Goal: Communication & Community: Answer question/provide support

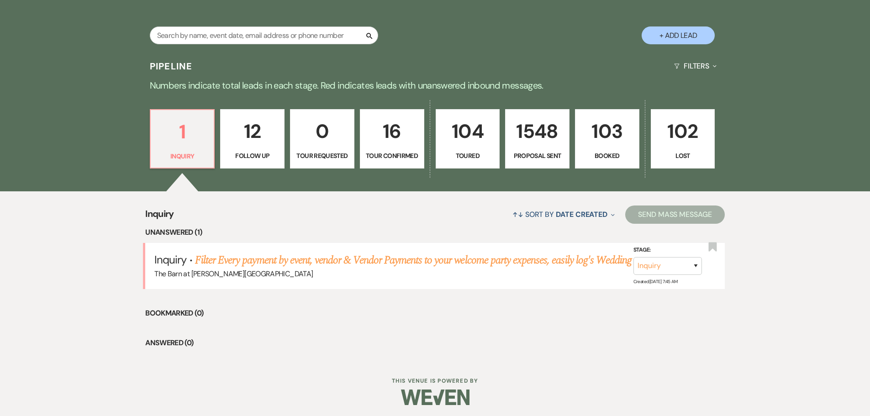
scroll to position [184, 0]
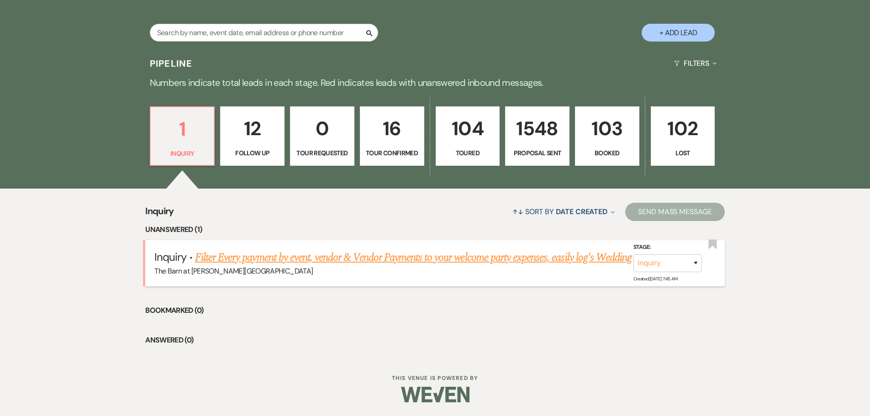
click at [324, 259] on link "Filter Every payment by event, vendor & Vendor Payments to your welcome party e…" at bounding box center [413, 257] width 437 height 16
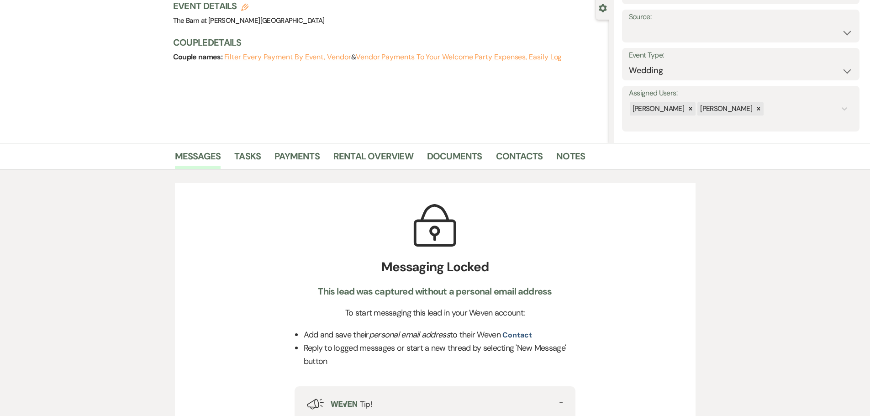
scroll to position [46, 0]
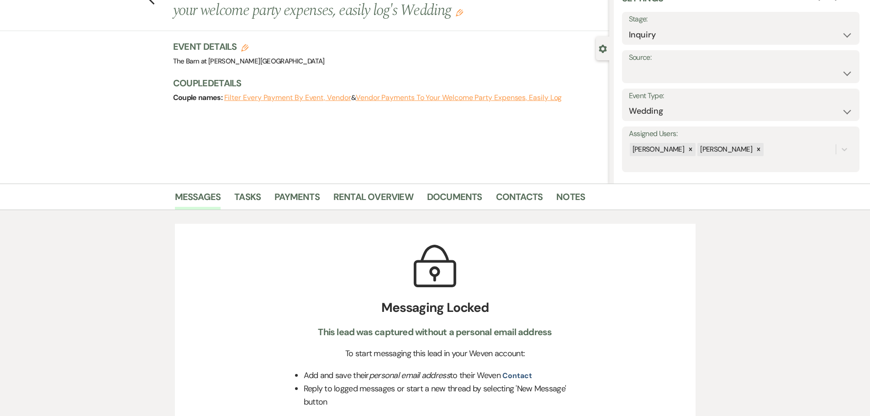
click at [658, 24] on label "Stage:" at bounding box center [741, 19] width 224 height 13
click at [653, 34] on select "Inquiry Follow Up Tour Requested Tour Confirmed Toured Proposal Sent Booked Lost" at bounding box center [741, 35] width 224 height 18
select select "8"
click at [629, 26] on select "Inquiry Follow Up Tour Requested Tour Confirmed Toured Proposal Sent Booked Lost" at bounding box center [741, 35] width 224 height 18
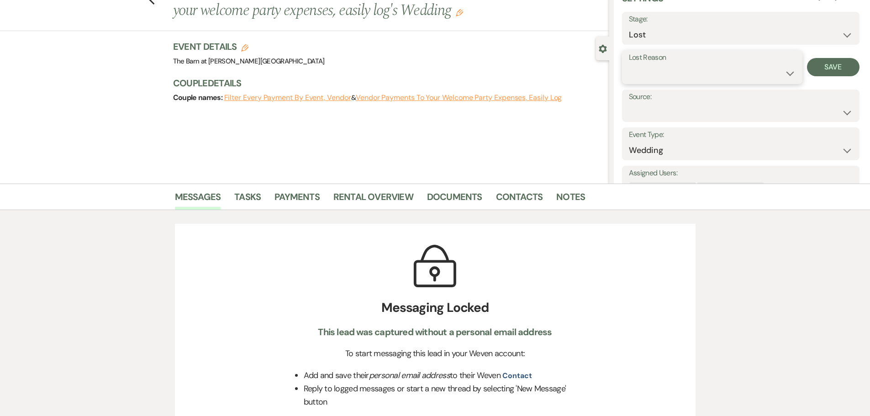
click at [701, 77] on select "Booked Elsewhere Budget Date Unavailable No Response Not a Good Match Capacity …" at bounding box center [712, 73] width 167 height 18
select select "3"
click at [629, 64] on select "Booked Elsewhere Budget Date Unavailable No Response Not a Good Match Capacity …" at bounding box center [712, 73] width 167 height 18
click at [834, 68] on button "Save" at bounding box center [833, 67] width 53 height 18
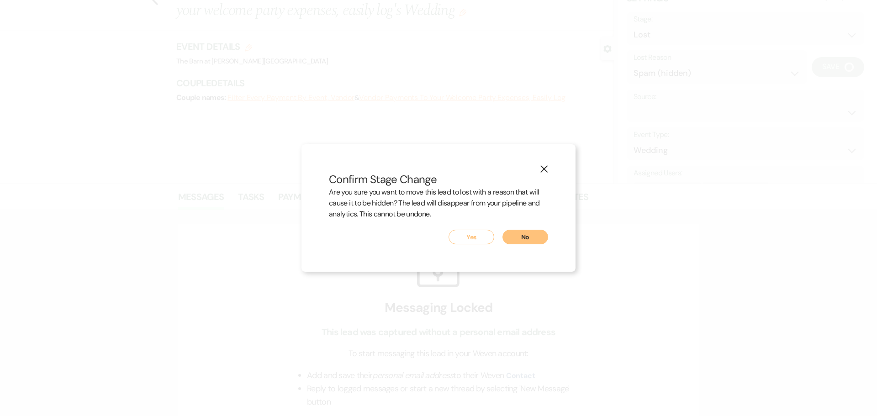
click at [482, 230] on button "Yes" at bounding box center [471, 237] width 46 height 15
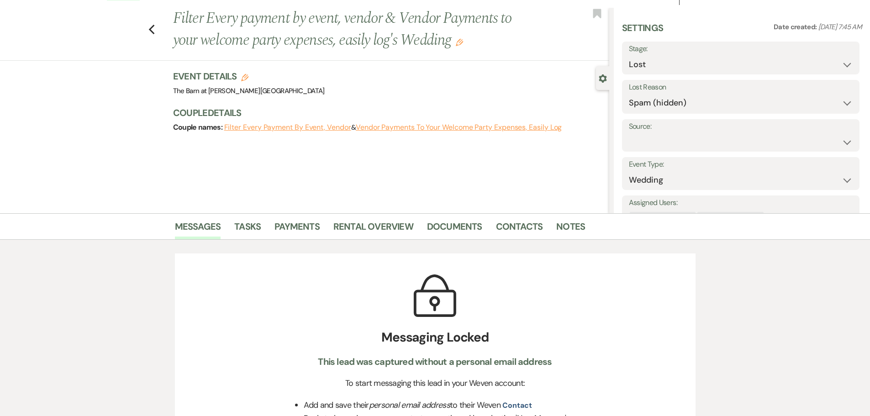
scroll to position [0, 0]
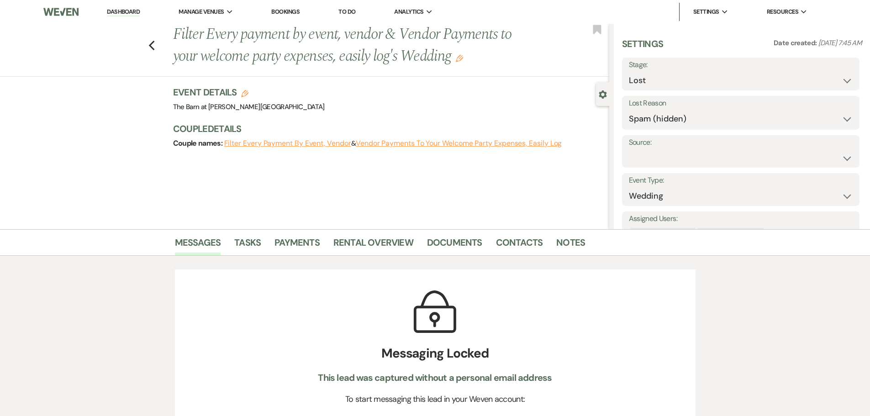
click at [132, 12] on link "Dashboard" at bounding box center [123, 12] width 33 height 9
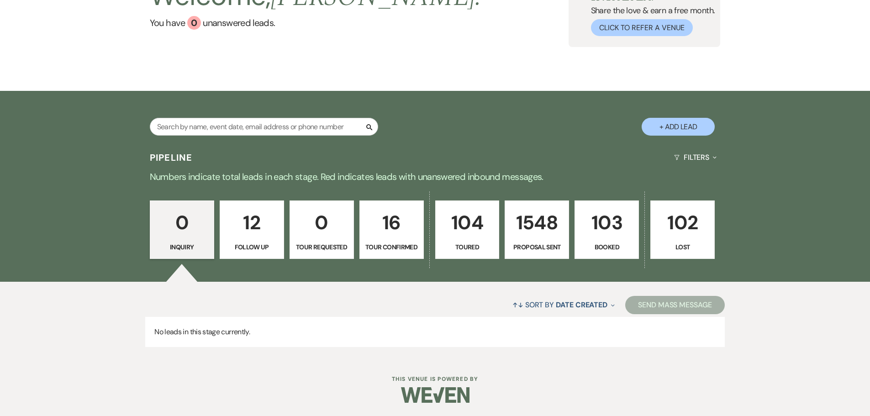
scroll to position [91, 0]
click at [242, 131] on input "text" at bounding box center [264, 126] width 228 height 18
type input "mar"
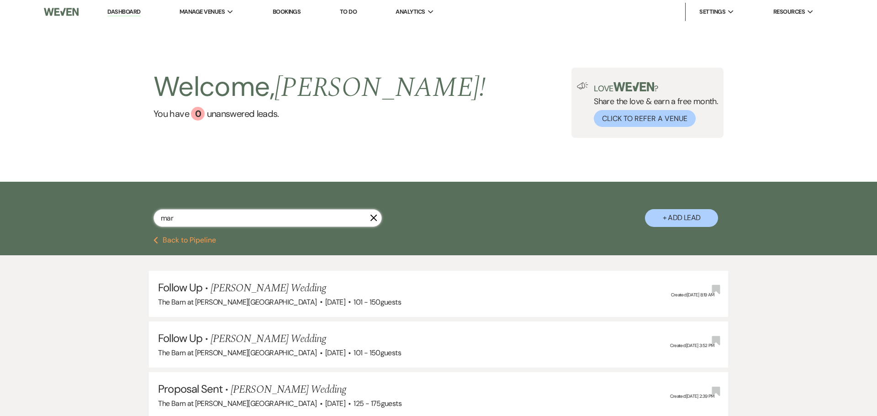
select select "9"
select select "6"
select select "4"
select select "6"
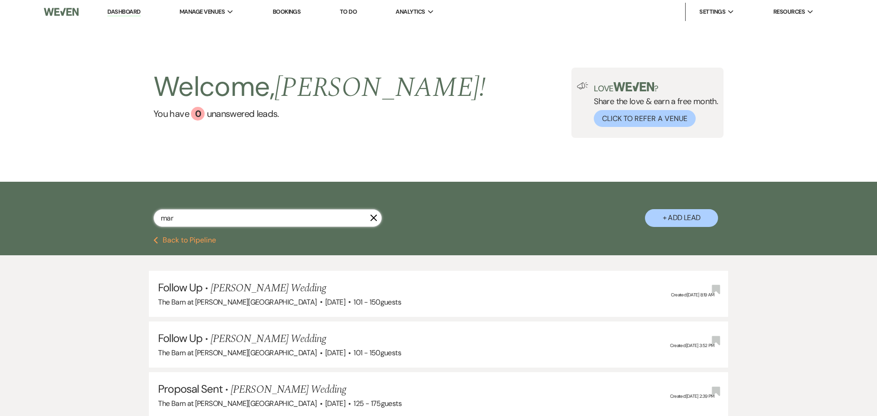
select select "6"
select select "4"
select select "8"
select select "4"
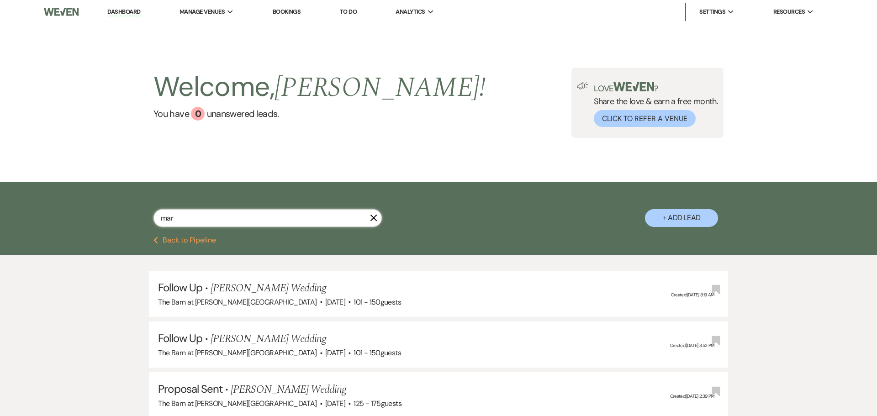
select select "6"
select select "5"
select select "6"
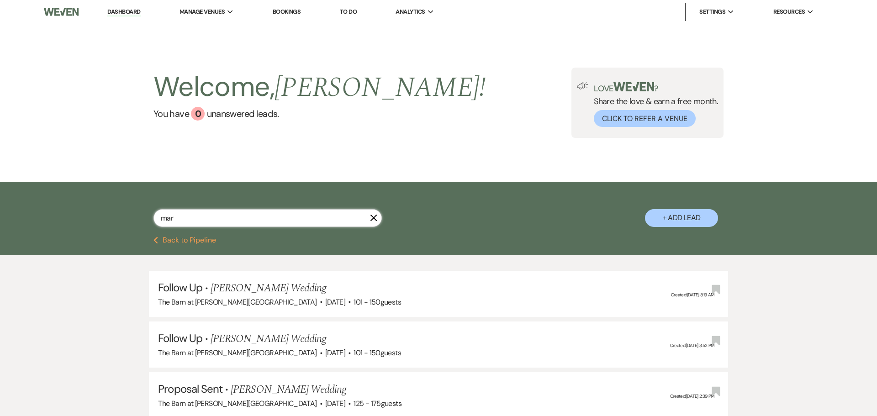
select select "6"
select select "5"
select select "6"
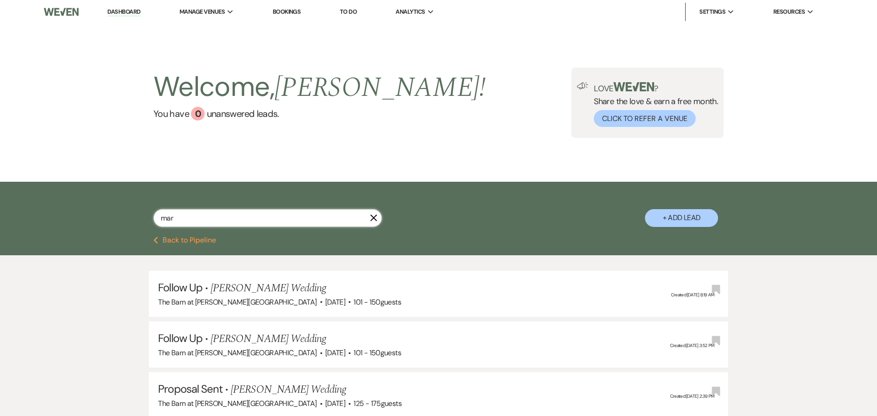
select select "5"
select select "6"
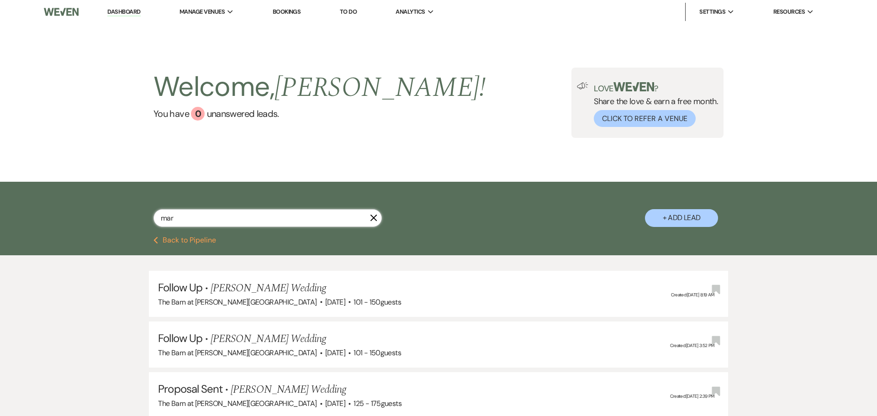
select select "6"
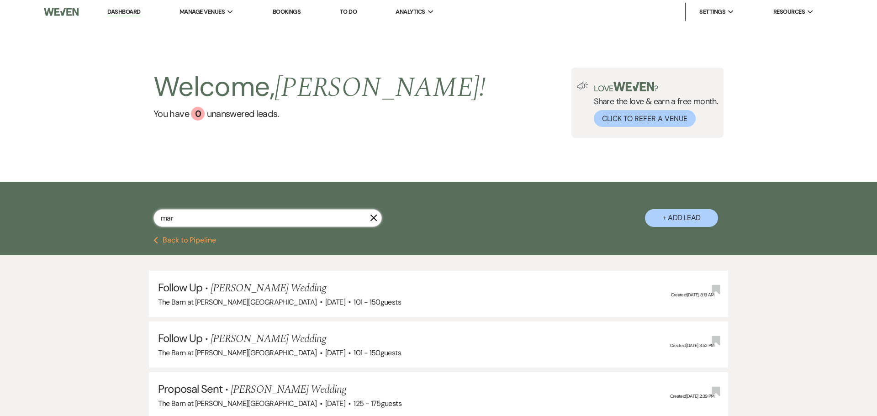
select select "6"
select select "8"
select select "1"
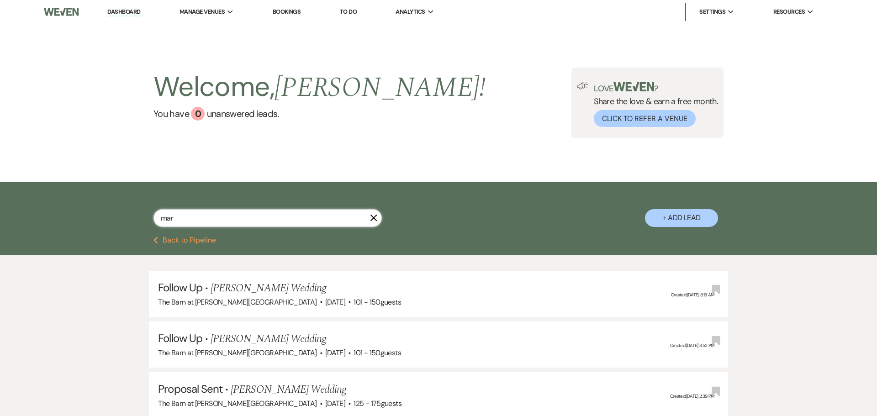
select select "6"
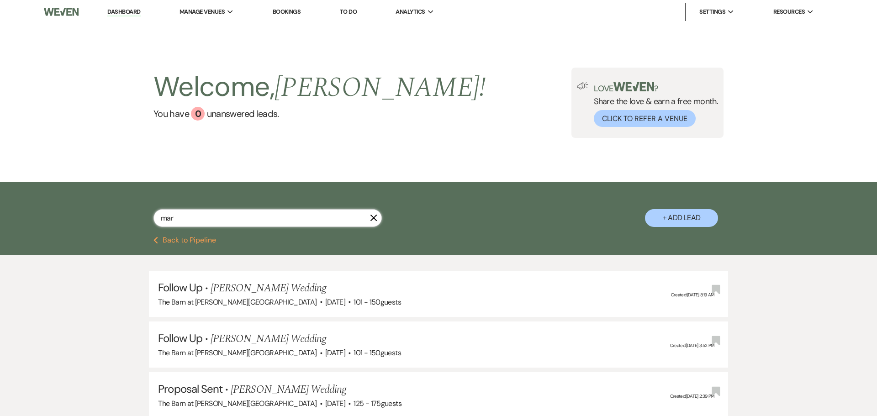
select select "6"
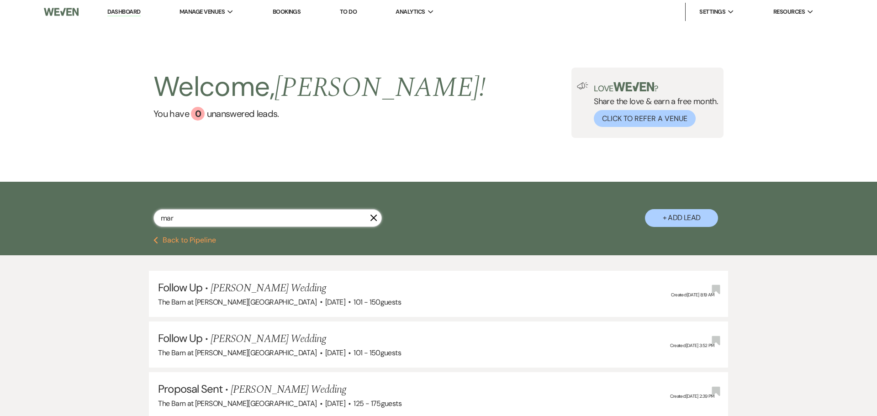
select select "5"
select select "6"
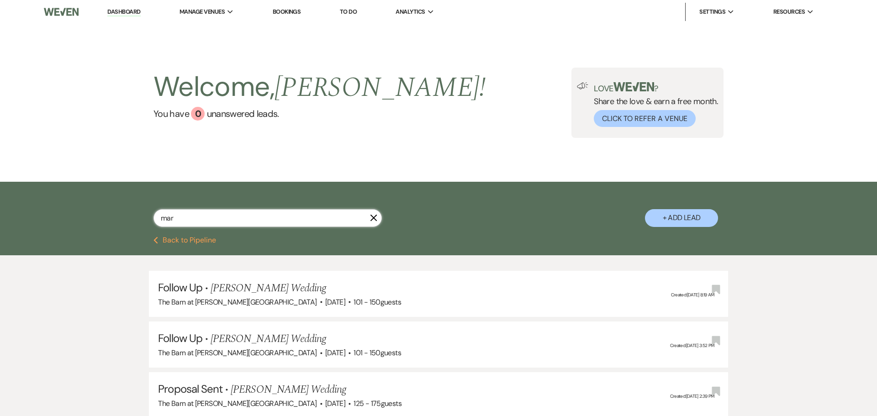
select select "6"
select select "5"
select select "6"
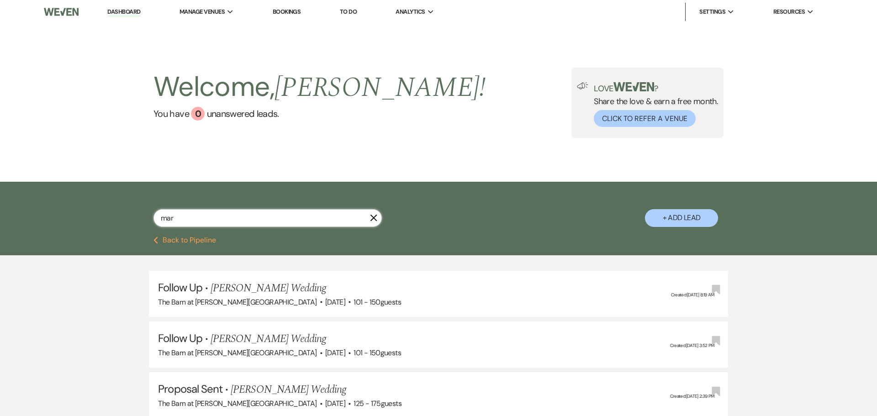
select select "6"
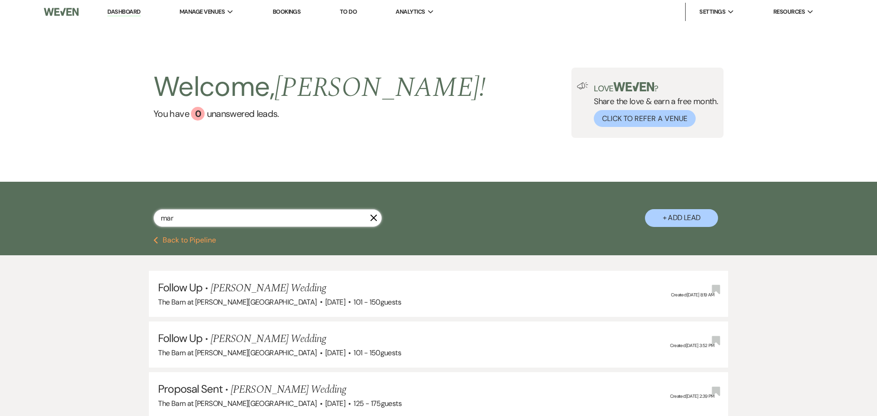
select select "6"
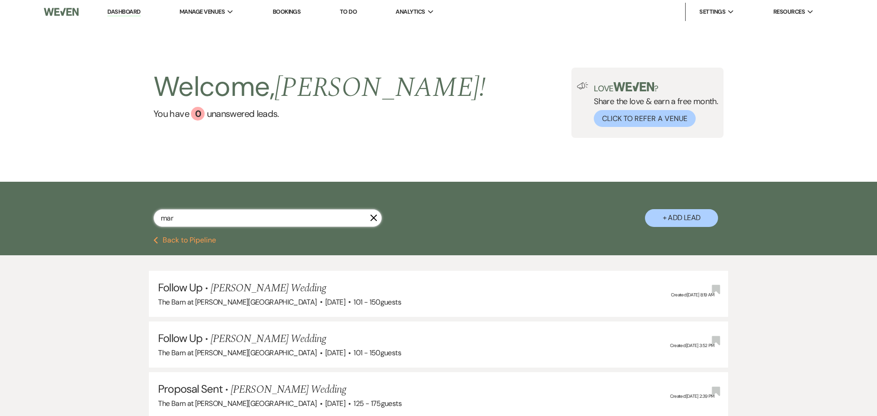
select select "6"
select select "8"
select select "11"
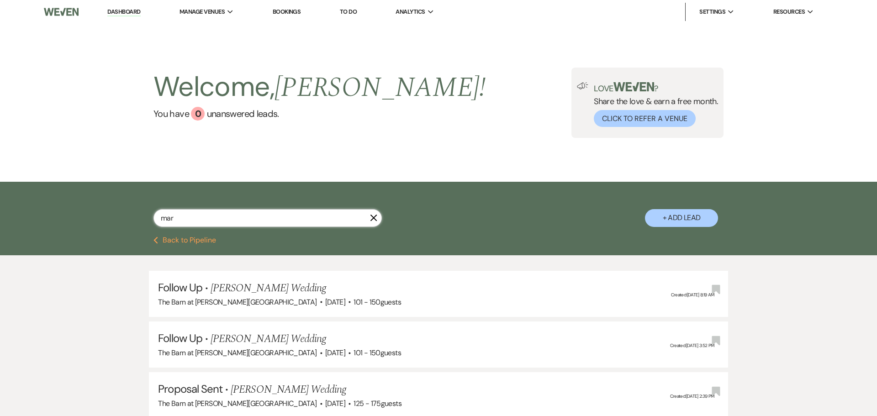
select select "6"
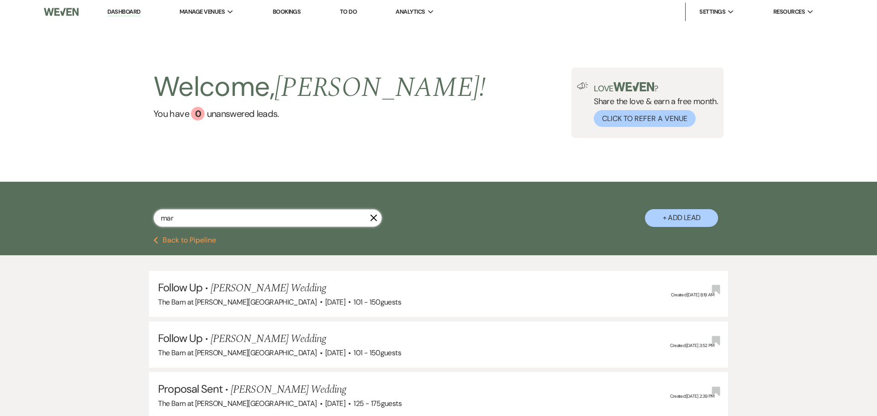
select select "6"
select select "8"
select select "11"
select select "5"
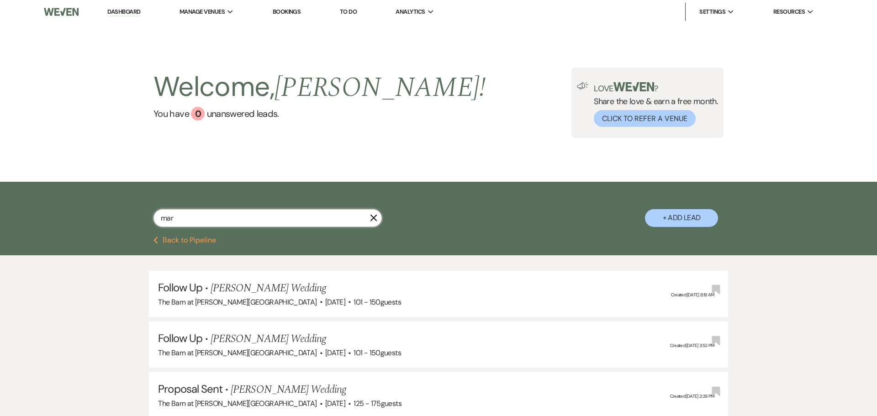
select select "6"
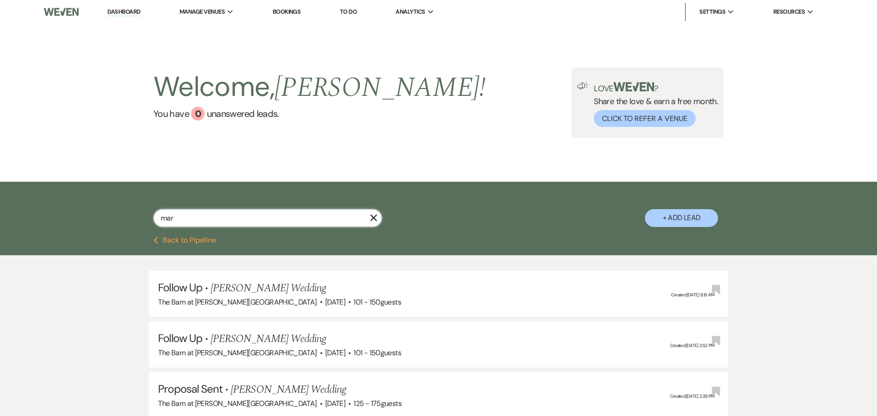
select select "6"
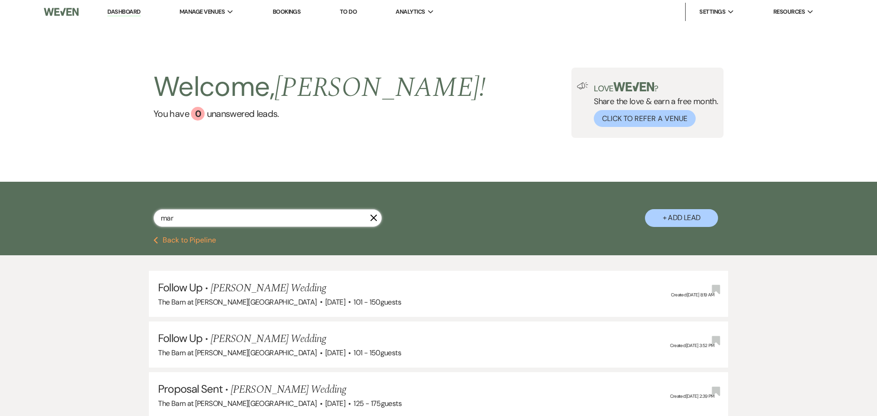
select select "6"
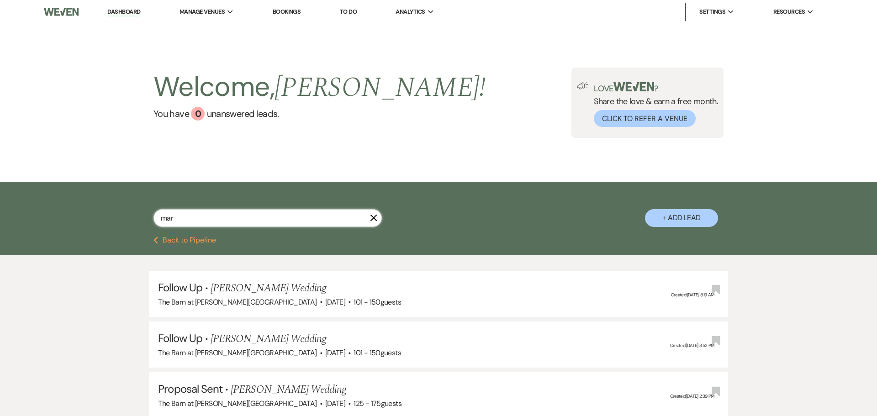
select select "6"
select select "5"
select select "8"
select select "6"
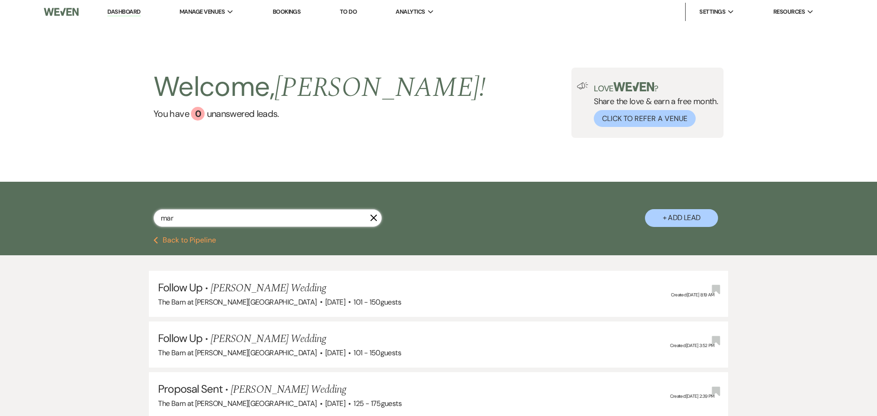
select select "6"
select select "5"
select select "6"
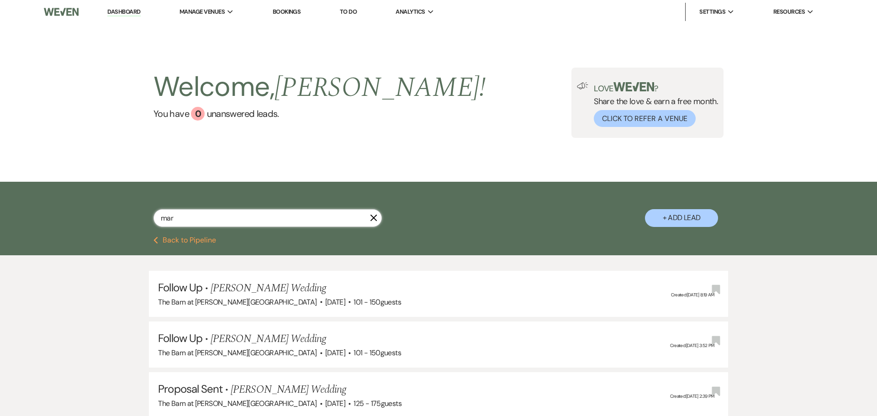
select select "6"
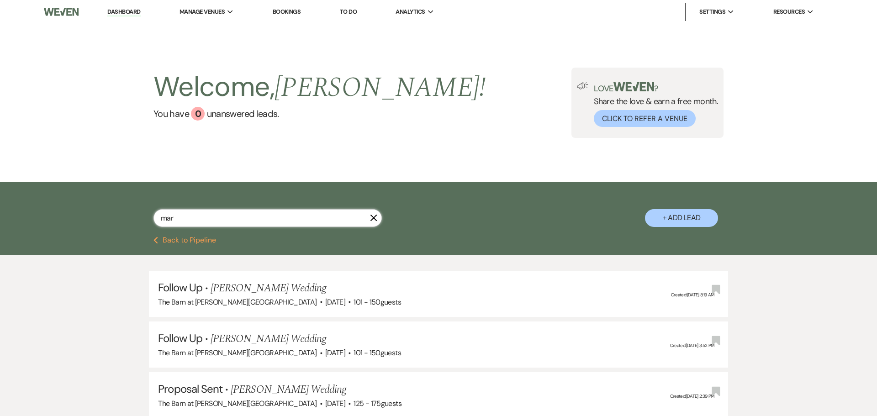
select select "6"
select select "8"
select select "6"
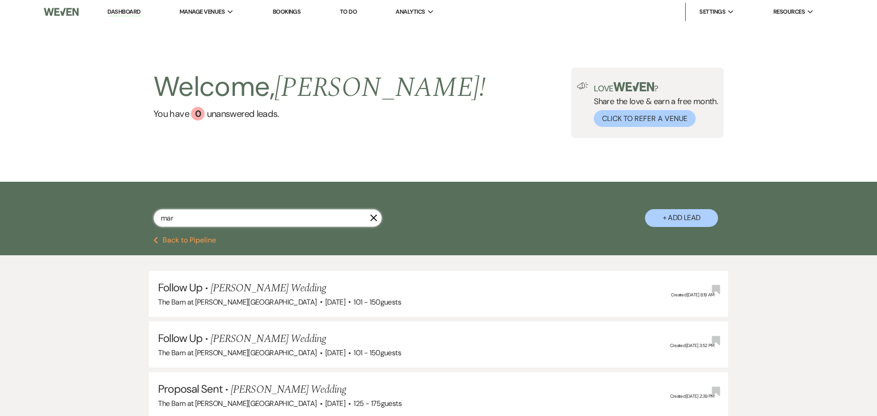
select select "6"
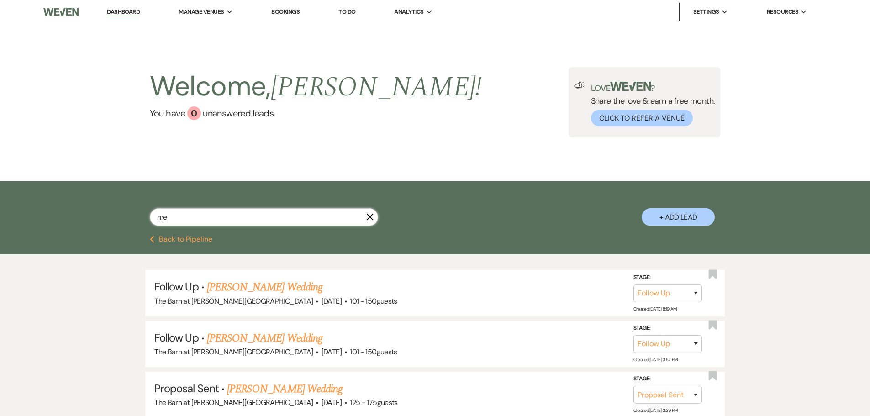
type input "mel"
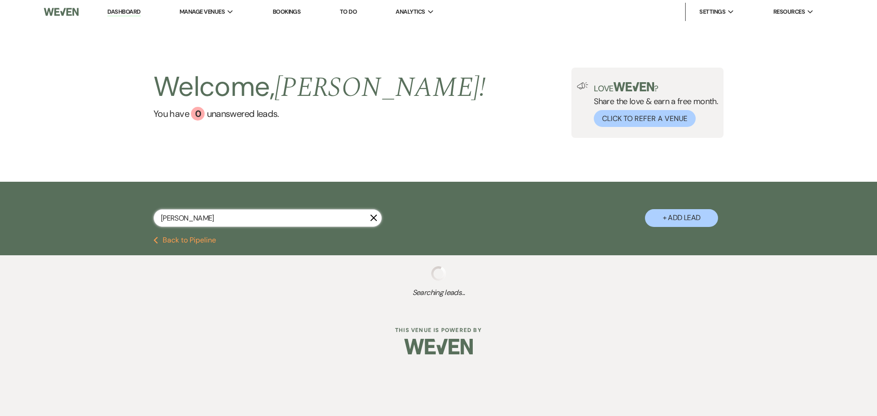
select select "4"
select select "9"
select select "6"
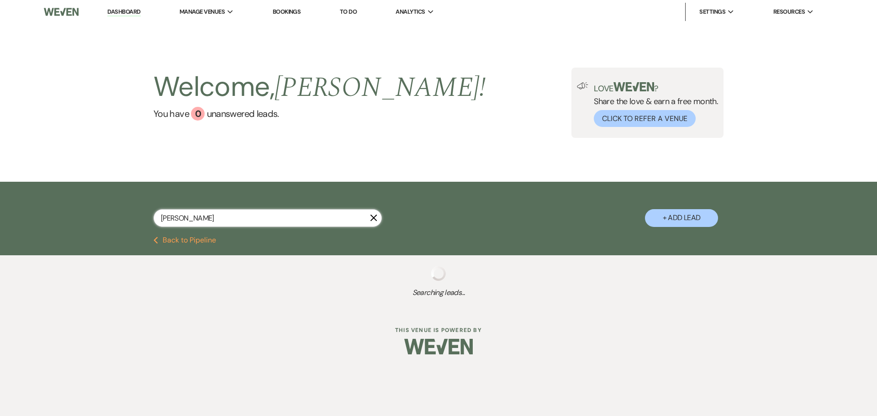
select select "6"
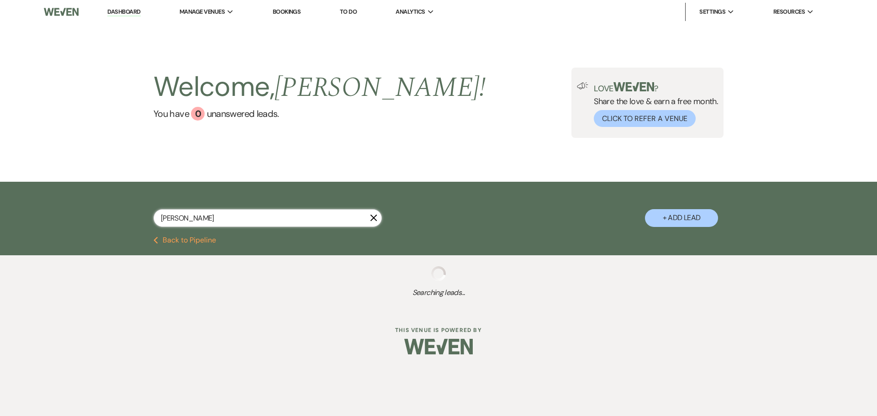
select select "6"
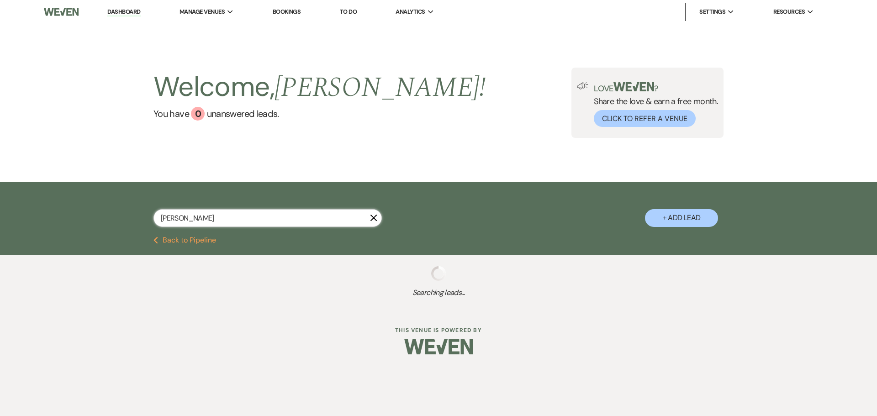
select select "6"
select select "5"
select select "6"
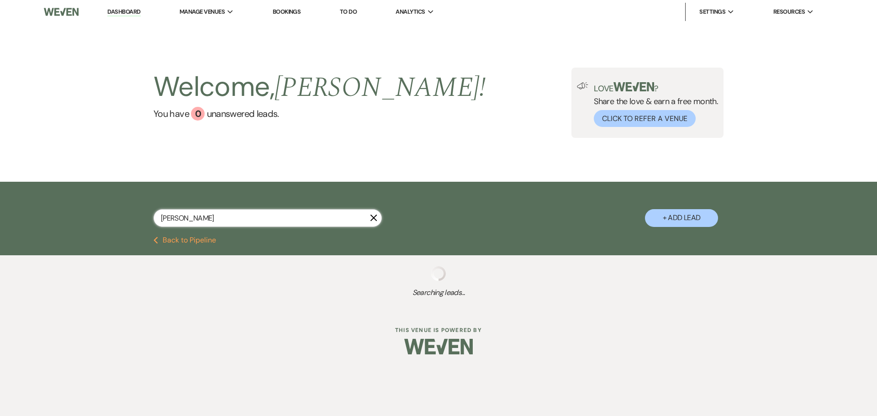
select select "6"
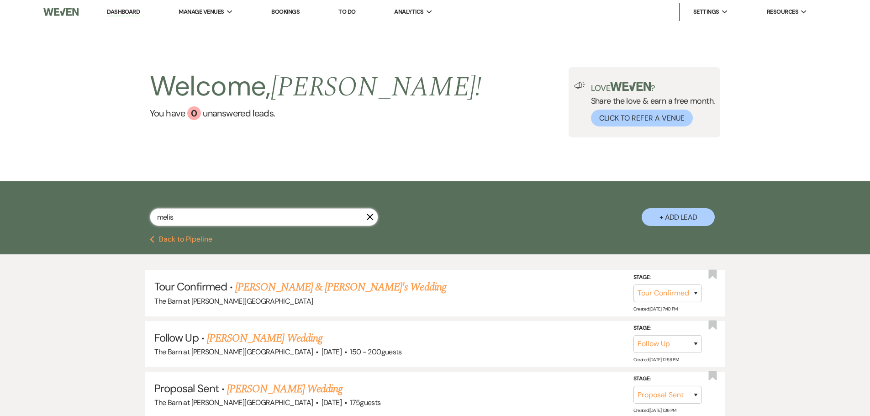
type input "meliss"
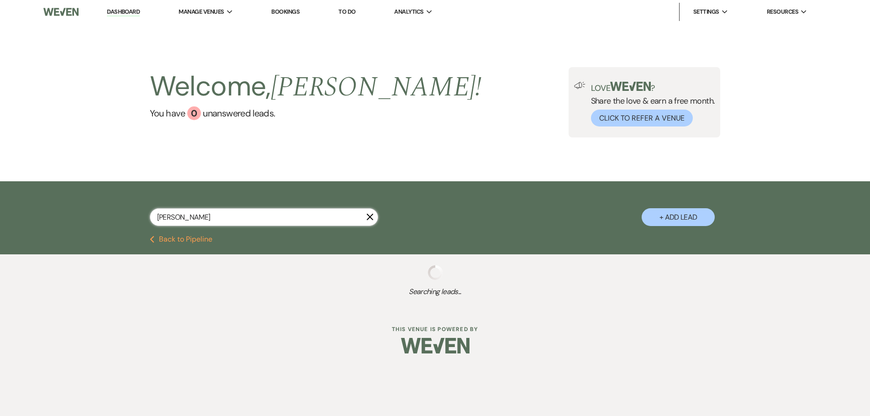
select select "4"
select select "9"
select select "6"
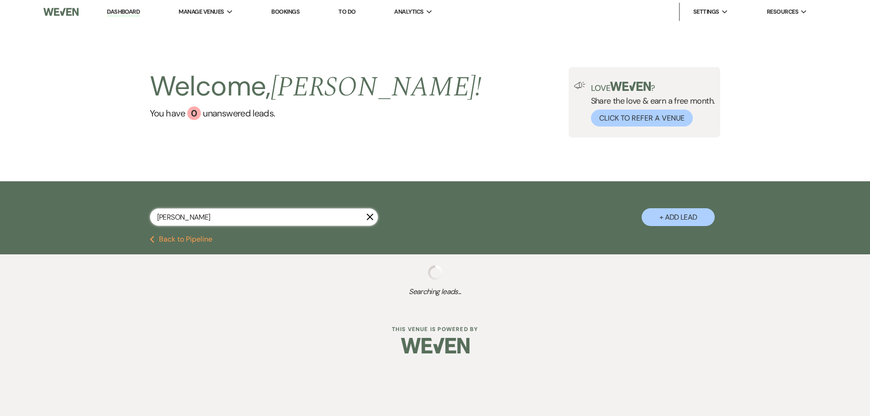
select select "6"
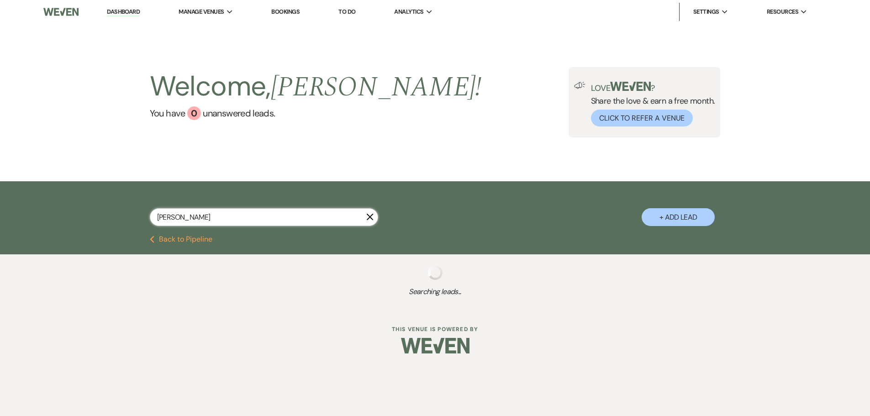
select select "6"
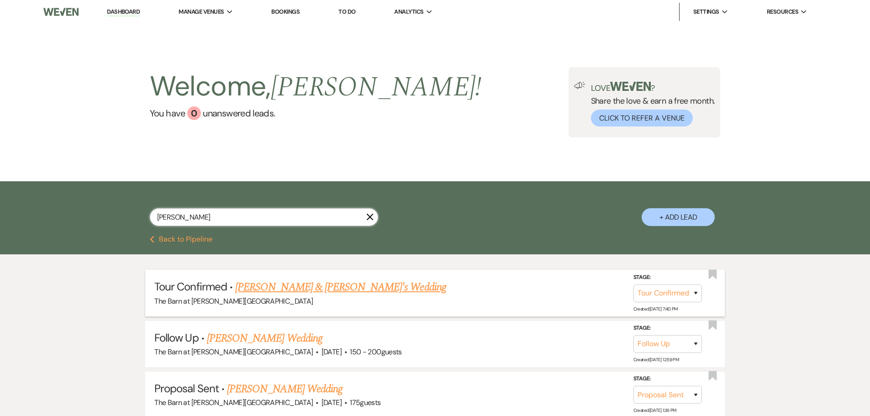
type input "meliss"
click at [316, 289] on link "Melissa Mansfield & Fiance's Wedding" at bounding box center [340, 287] width 211 height 16
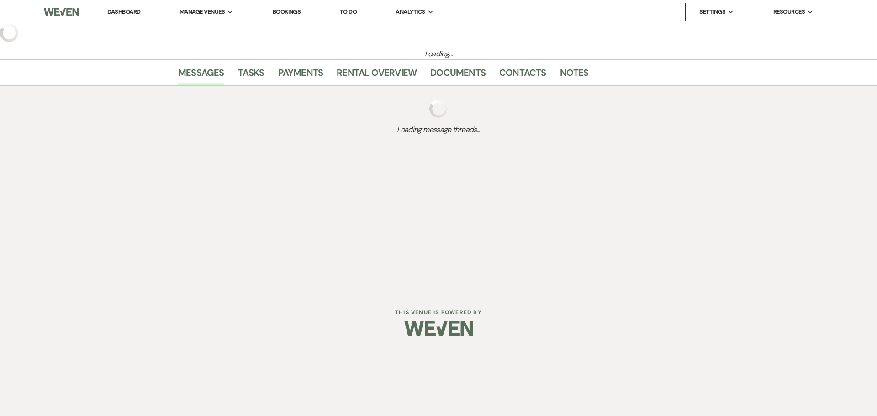
select select "4"
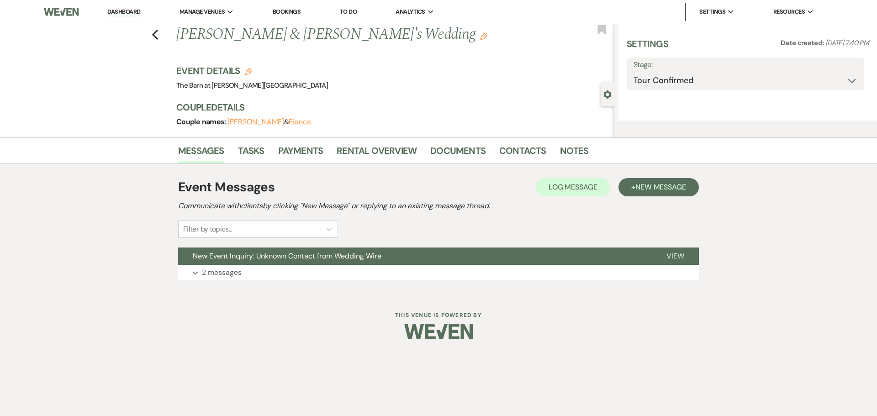
select select "3"
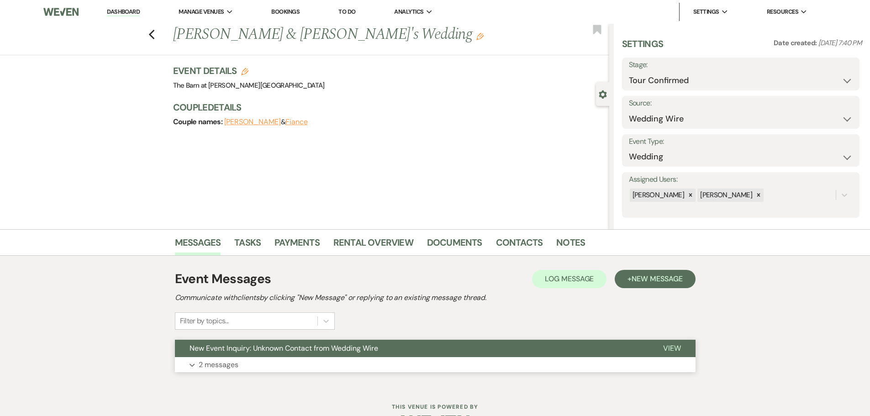
click at [221, 363] on p "2 messages" at bounding box center [219, 365] width 40 height 12
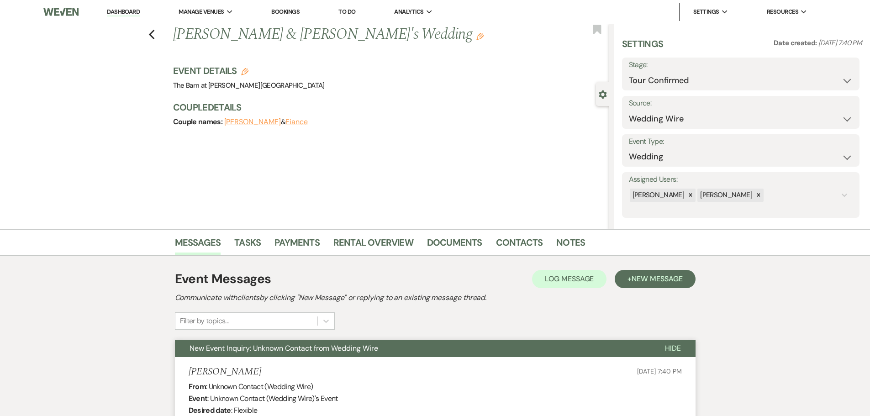
click at [127, 11] on link "Dashboard" at bounding box center [123, 12] width 33 height 9
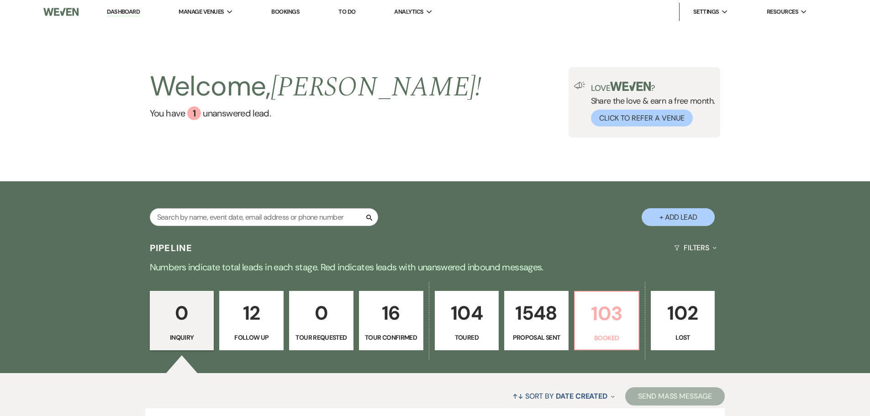
click at [628, 333] on p "Booked" at bounding box center [606, 338] width 53 height 10
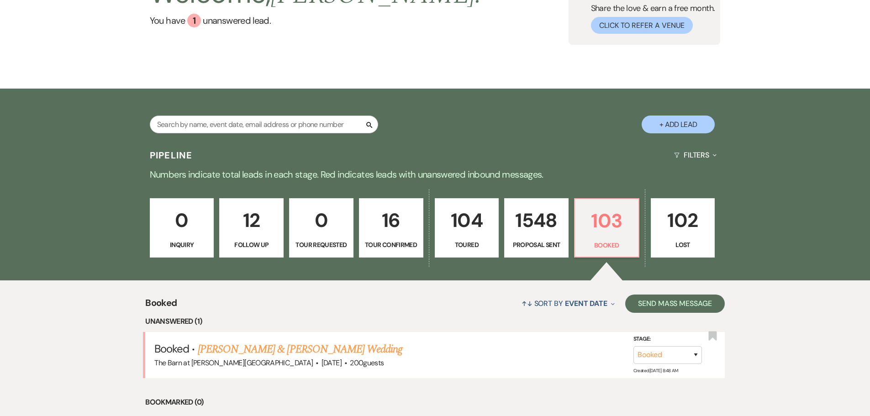
scroll to position [161, 0]
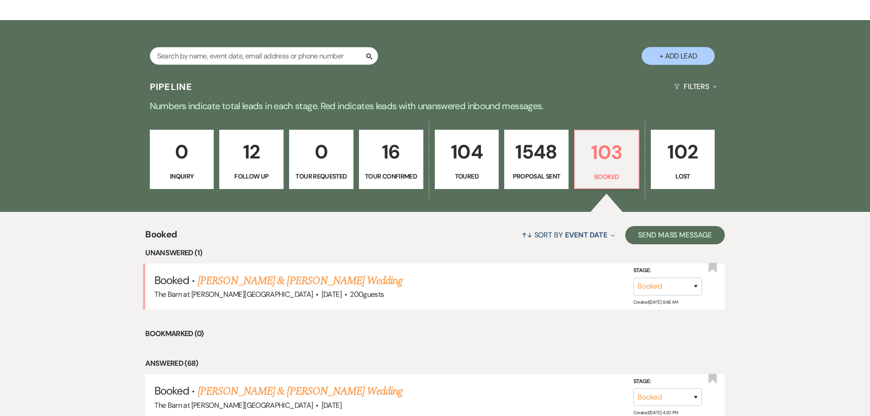
click at [288, 281] on link "Olivia Papesh & Luke Whitlock’s Wedding" at bounding box center [300, 281] width 205 height 16
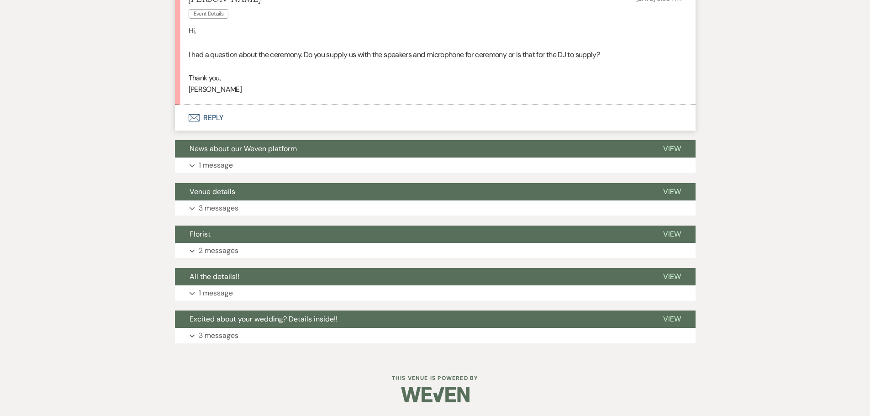
scroll to position [247, 0]
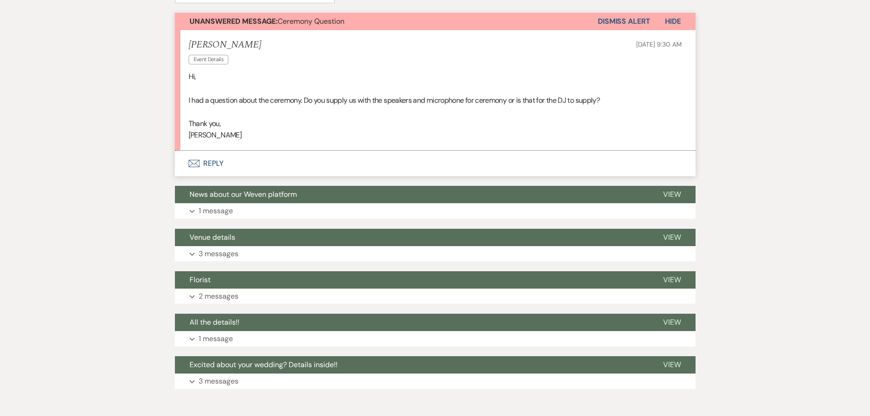
click at [225, 164] on button "Envelope Reply" at bounding box center [435, 164] width 521 height 26
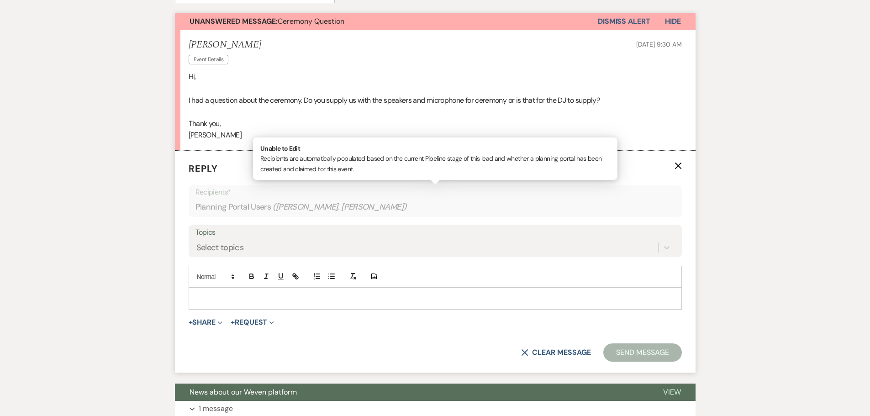
scroll to position [284, 0]
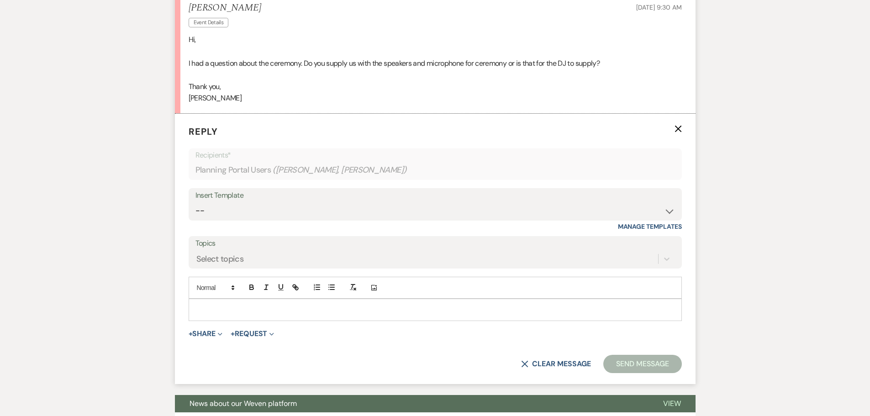
click at [216, 307] on p at bounding box center [435, 310] width 479 height 10
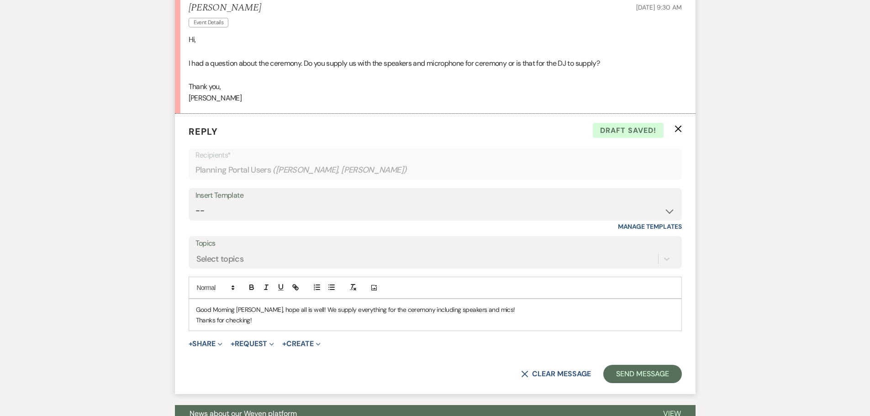
click at [499, 309] on p "Good Morning Olivia, hope all is well! We supply everything for the ceremony in…" at bounding box center [435, 310] width 479 height 10
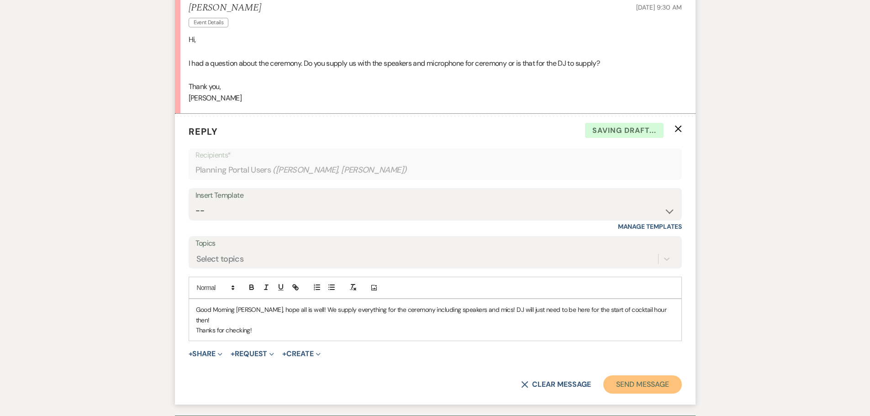
click at [666, 376] on button "Send Message" at bounding box center [642, 384] width 78 height 18
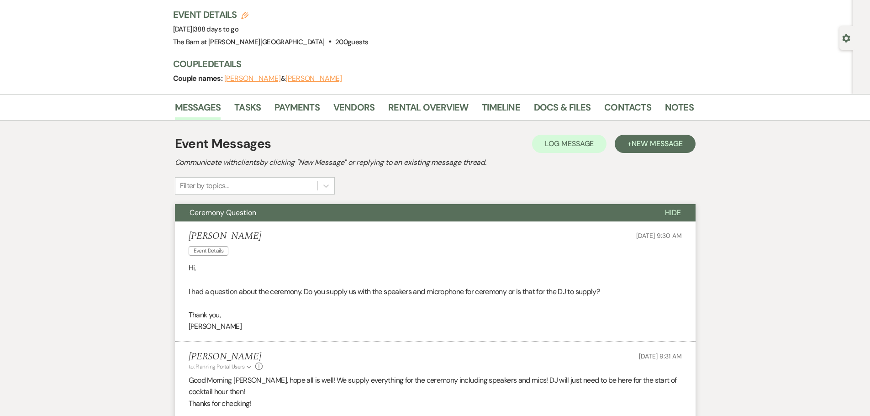
scroll to position [0, 0]
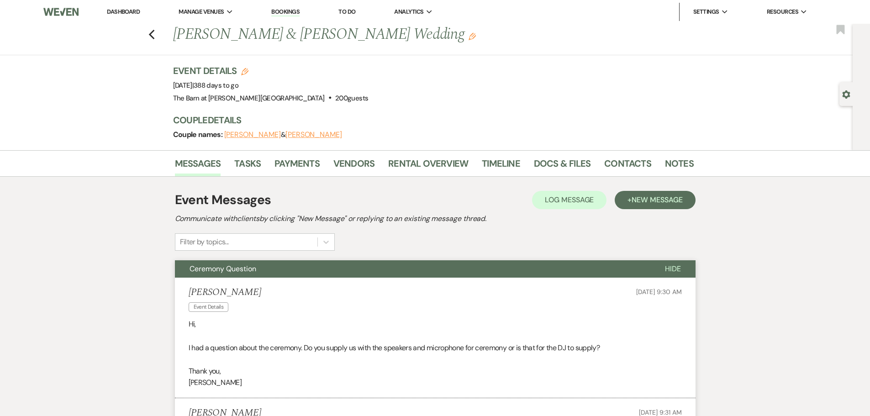
click at [125, 11] on link "Dashboard" at bounding box center [123, 12] width 33 height 8
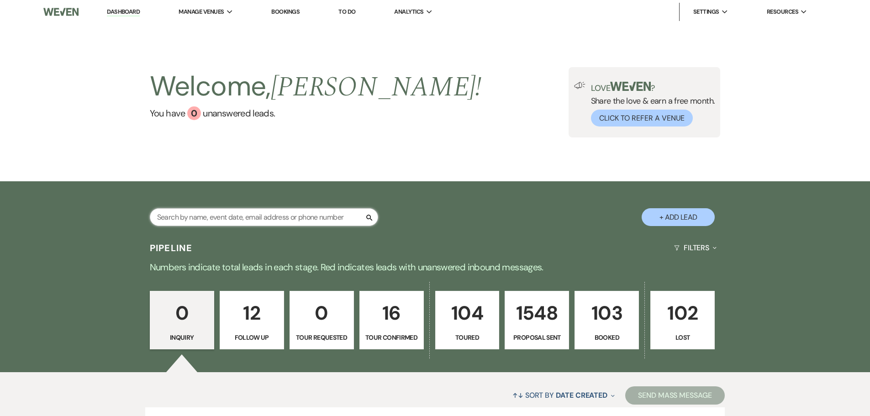
drag, startPoint x: 0, startPoint y: 0, endPoint x: 268, endPoint y: 216, distance: 344.2
click at [268, 216] on input "text" at bounding box center [264, 217] width 228 height 18
type input "[PERSON_NAME]"
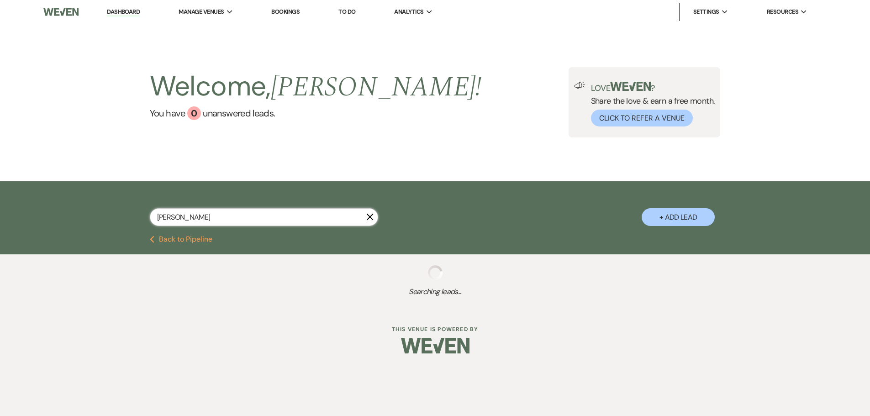
select select "9"
select select "6"
select select "5"
select select "6"
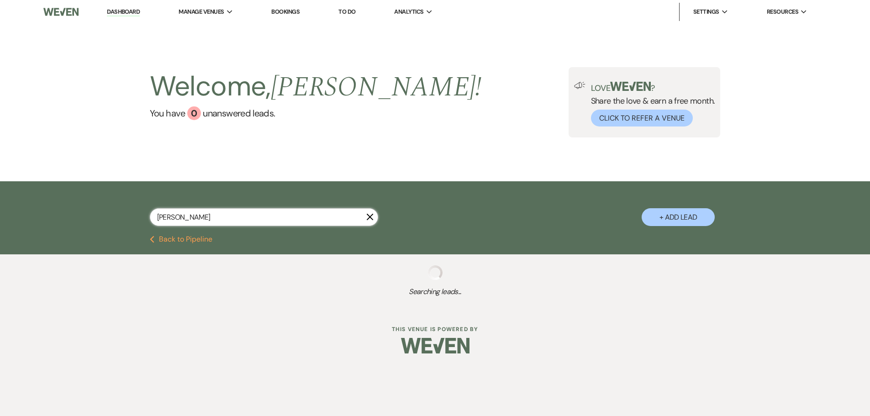
select select "6"
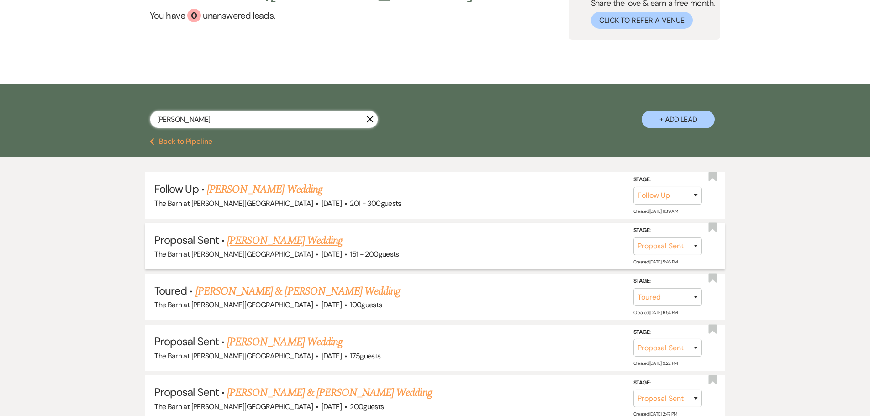
scroll to position [97, 0]
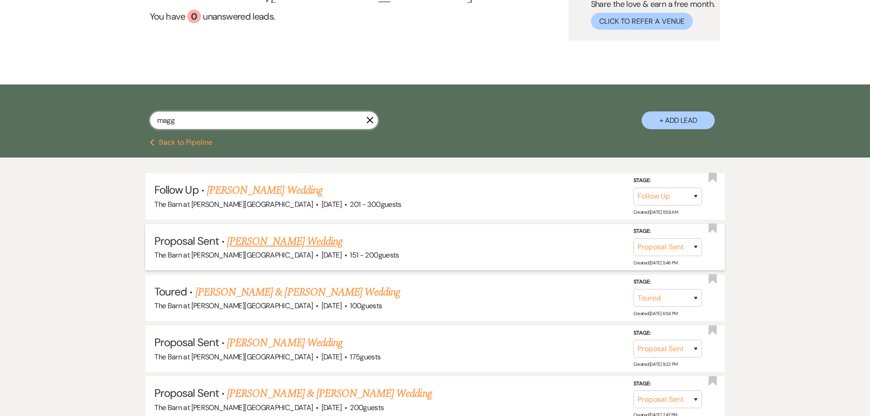
type input "mag"
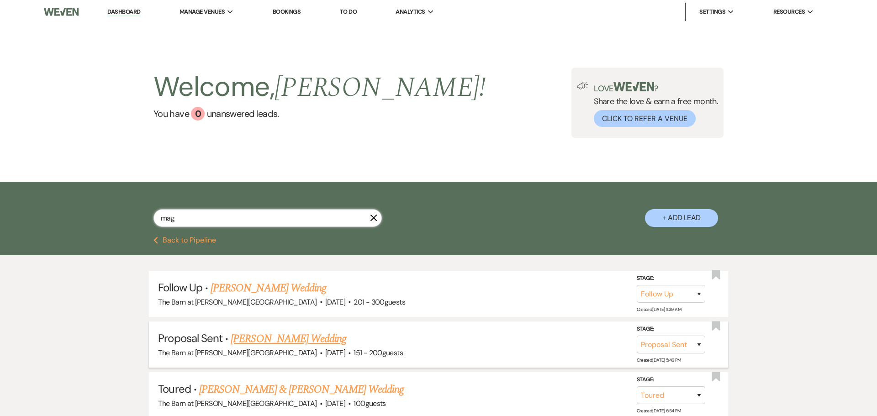
select select "9"
select select "6"
select select "5"
select select "6"
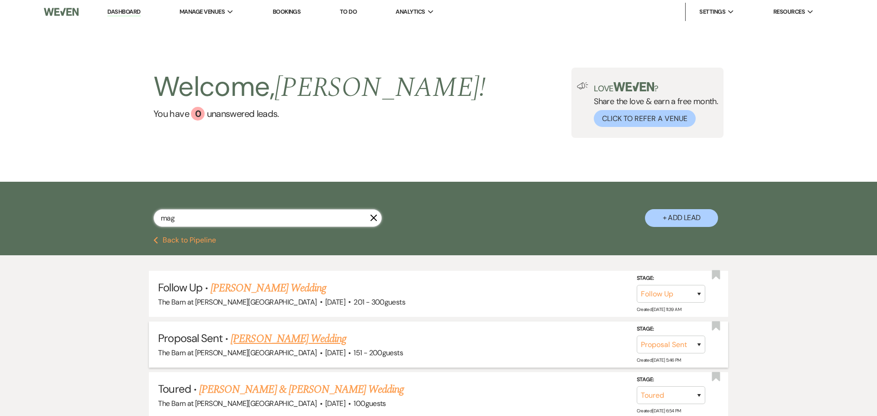
select select "6"
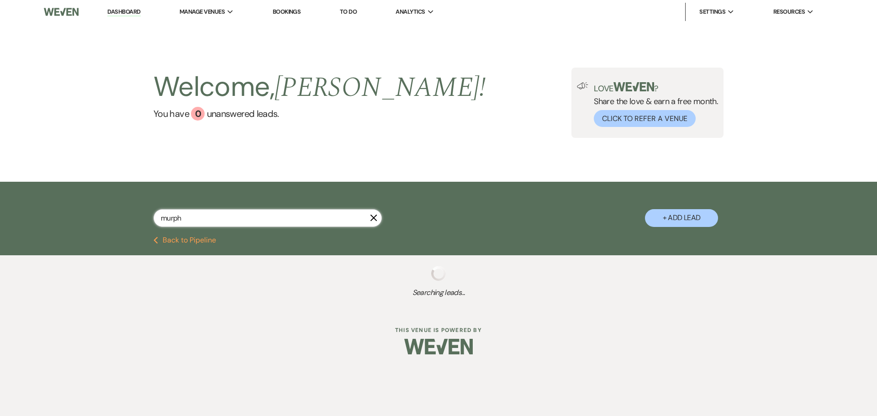
type input "murphy"
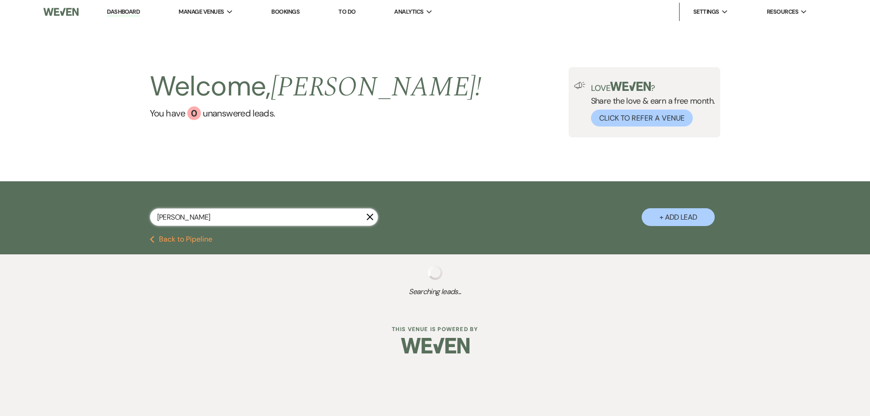
select select "6"
select select "8"
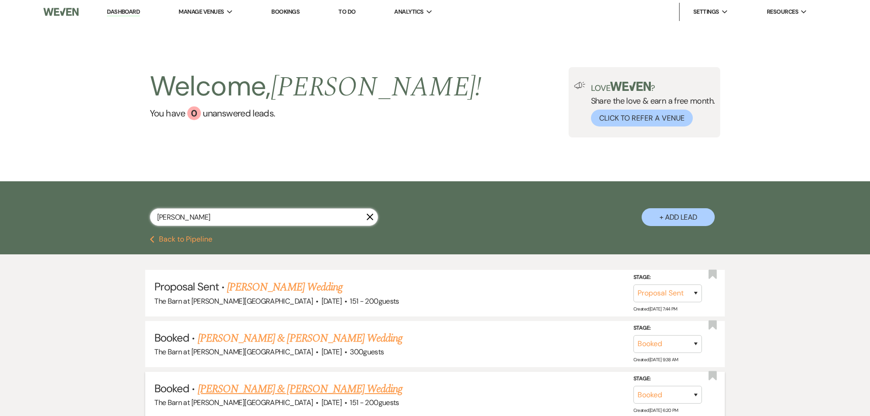
type input "murphy"
click at [237, 385] on link "Margaret Murphy & Tyler Anderson's Wedding" at bounding box center [300, 389] width 205 height 16
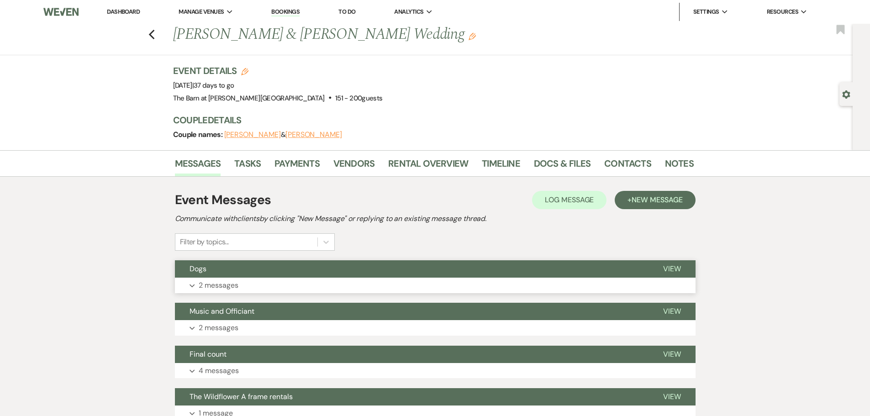
click at [234, 281] on p "2 messages" at bounding box center [219, 285] width 40 height 12
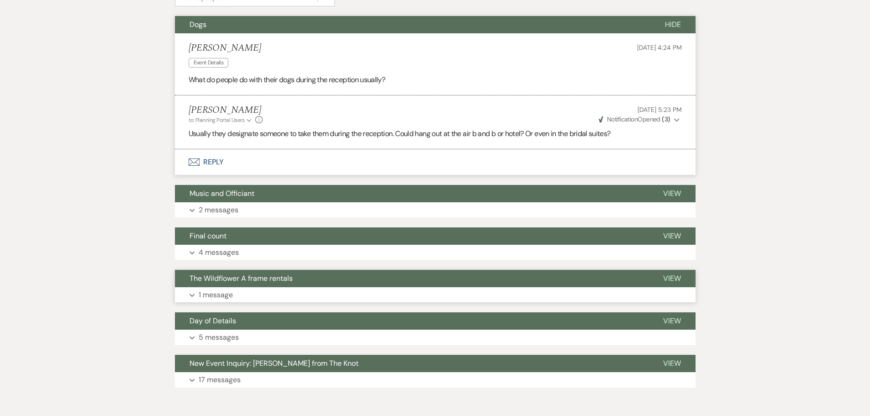
scroll to position [228, 0]
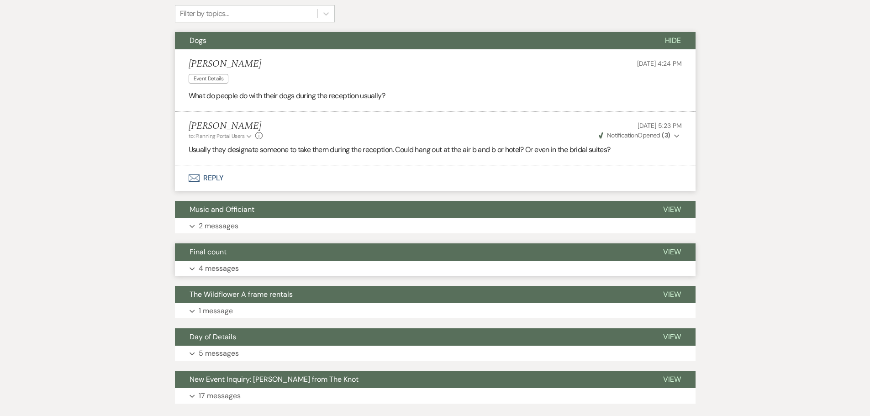
click at [249, 266] on button "Expand 4 messages" at bounding box center [435, 269] width 521 height 16
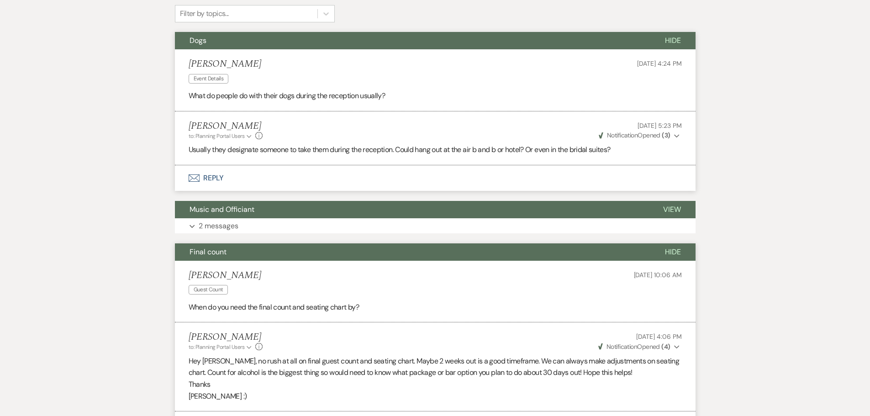
click at [249, 266] on li "Margaret Murphy Guest Count Jun 22, 2025, 10:06 AM When do you need the final c…" at bounding box center [435, 292] width 521 height 62
click at [232, 254] on button "Final count" at bounding box center [412, 251] width 475 height 17
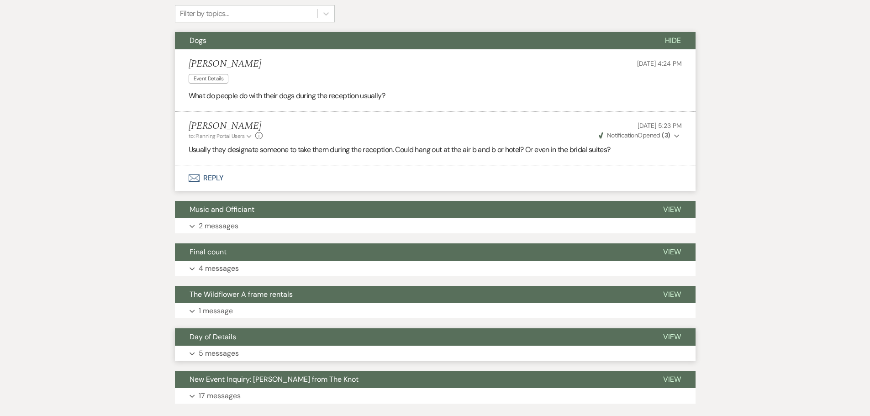
click at [236, 353] on p "5 messages" at bounding box center [219, 353] width 40 height 12
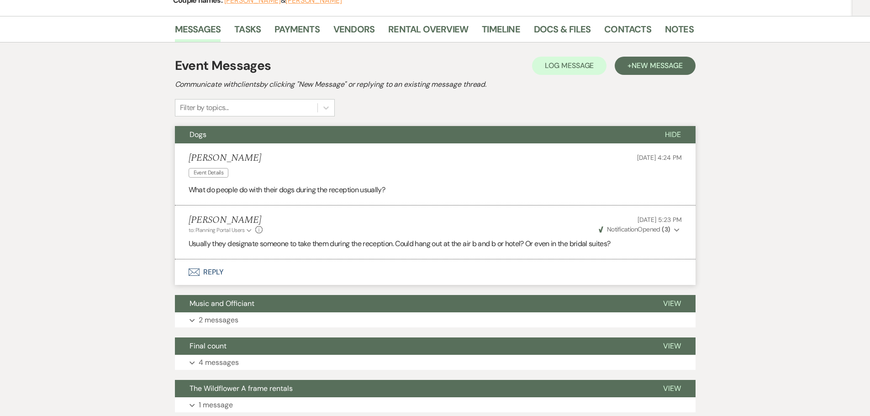
scroll to position [91, 0]
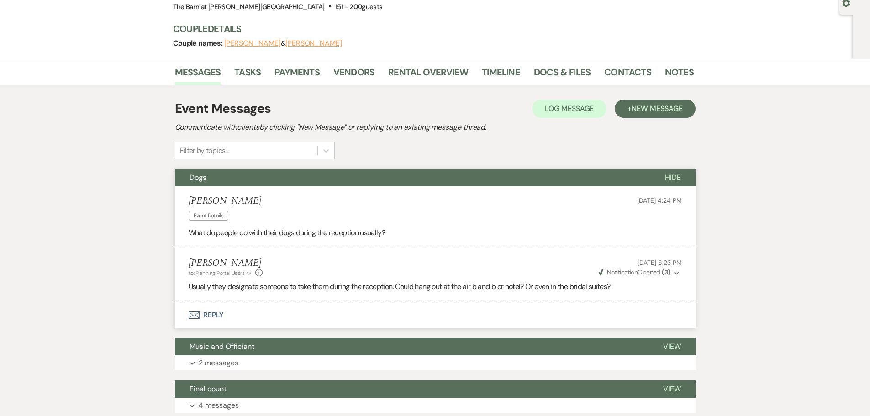
click at [218, 179] on button "Dogs" at bounding box center [412, 177] width 475 height 17
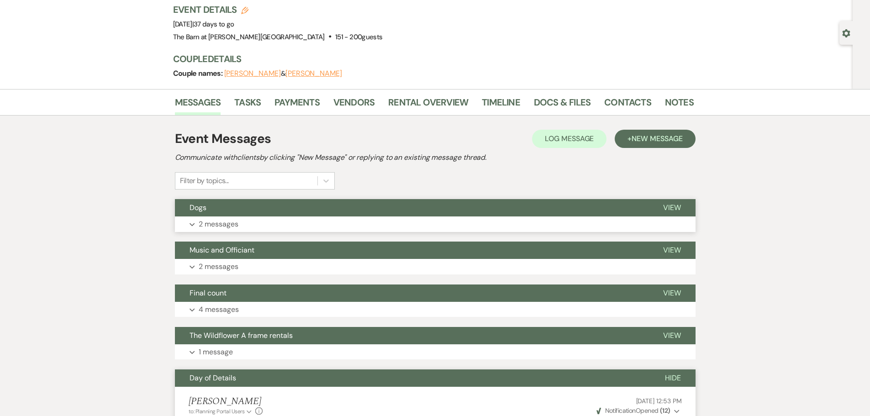
scroll to position [0, 0]
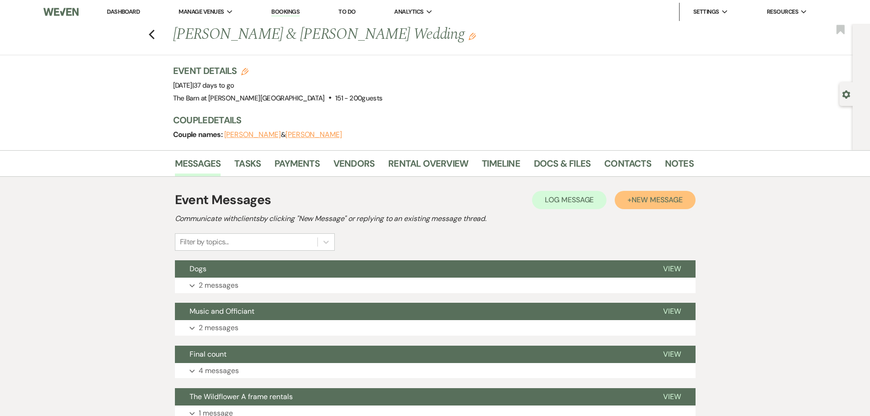
click at [644, 203] on span "New Message" at bounding box center [656, 200] width 51 height 10
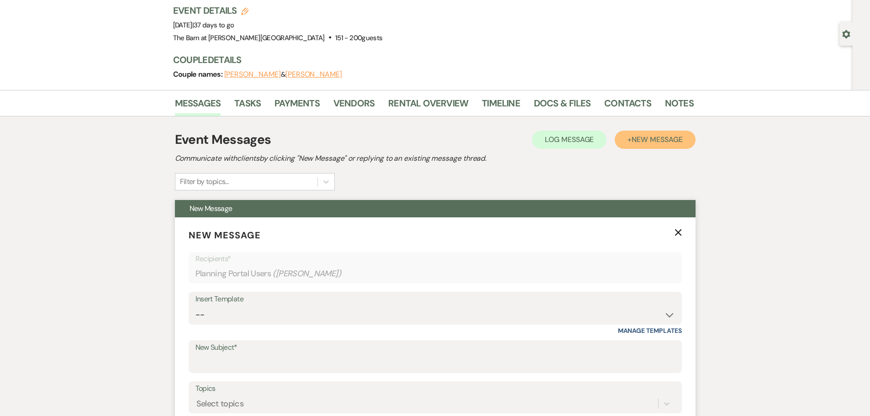
scroll to position [137, 0]
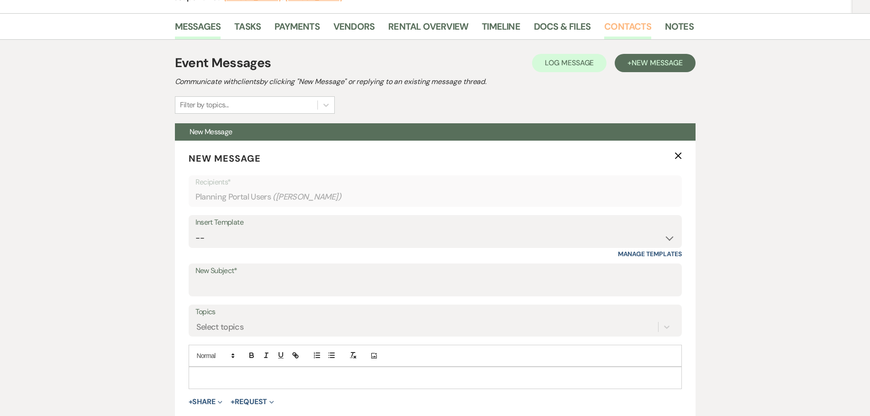
click at [616, 26] on link "Contacts" at bounding box center [627, 29] width 47 height 20
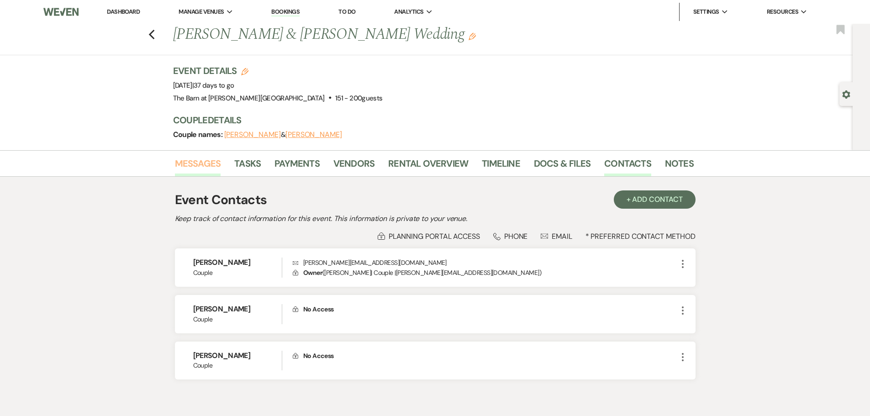
click at [202, 161] on link "Messages" at bounding box center [198, 166] width 46 height 20
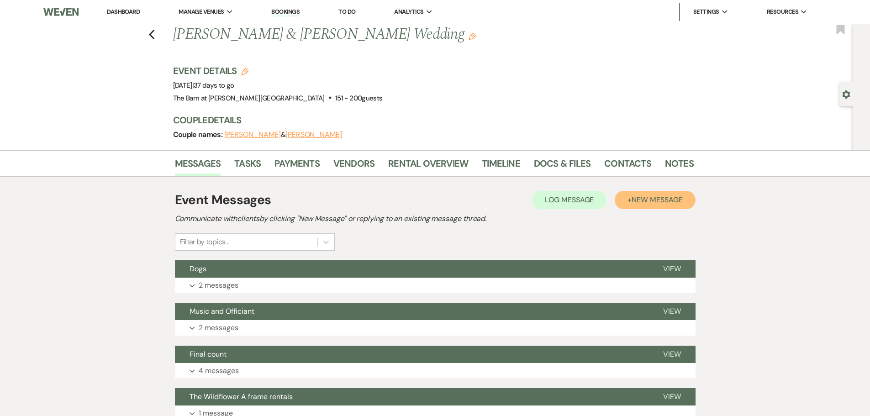
click at [637, 198] on span "New Message" at bounding box center [656, 200] width 51 height 10
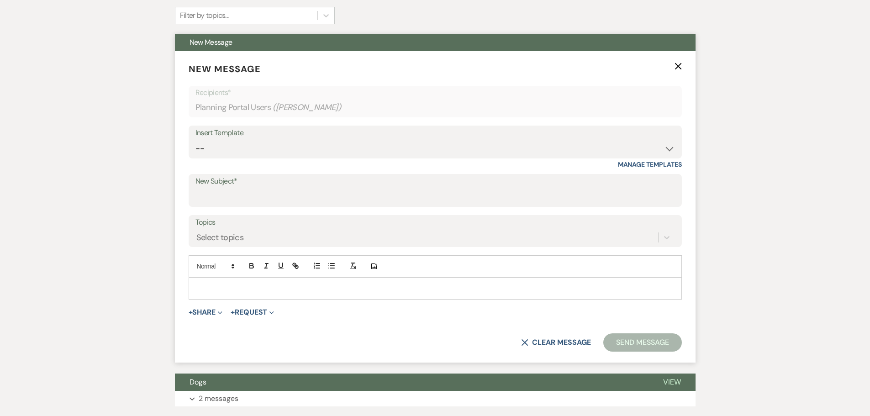
scroll to position [228, 0]
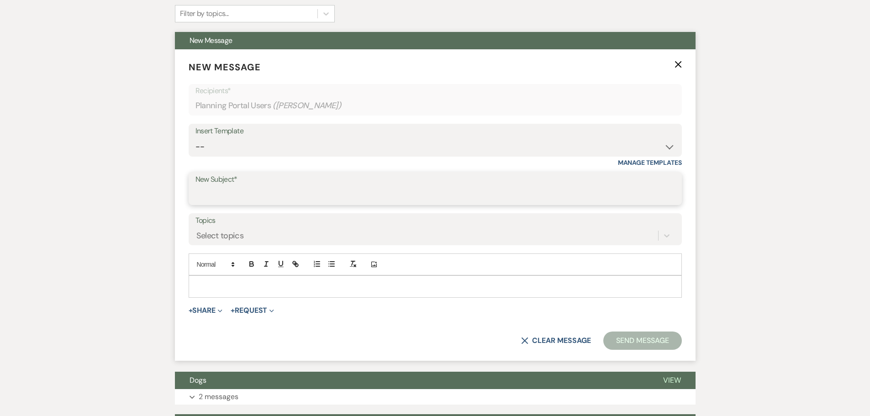
click at [247, 195] on input "New Subject*" at bounding box center [434, 195] width 479 height 18
type input "Planning/Bar Details"
click at [216, 283] on p at bounding box center [435, 286] width 479 height 10
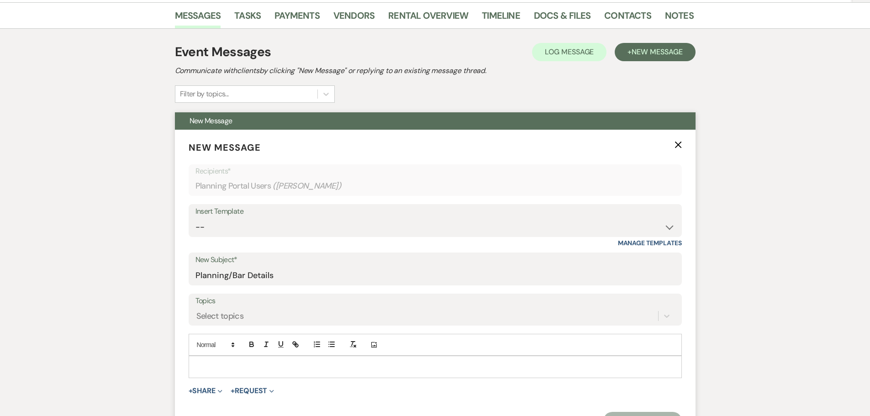
scroll to position [183, 0]
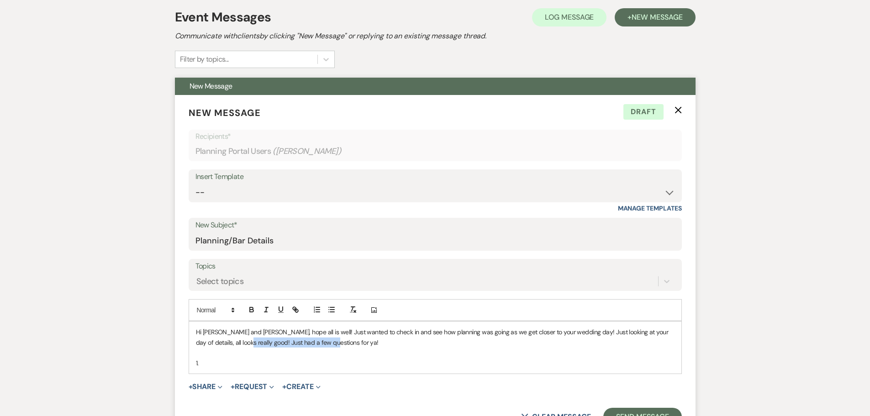
drag, startPoint x: 321, startPoint y: 340, endPoint x: 229, endPoint y: 344, distance: 92.3
click at [229, 344] on p "Hi Maggie and Tyler, hope all is well! Just wanted to check in and see how plan…" at bounding box center [435, 337] width 479 height 21
click at [399, 345] on p "Hi Maggie and Tyler, hope all is well! Just wanted to check in and see how plan…" at bounding box center [435, 337] width 479 height 21
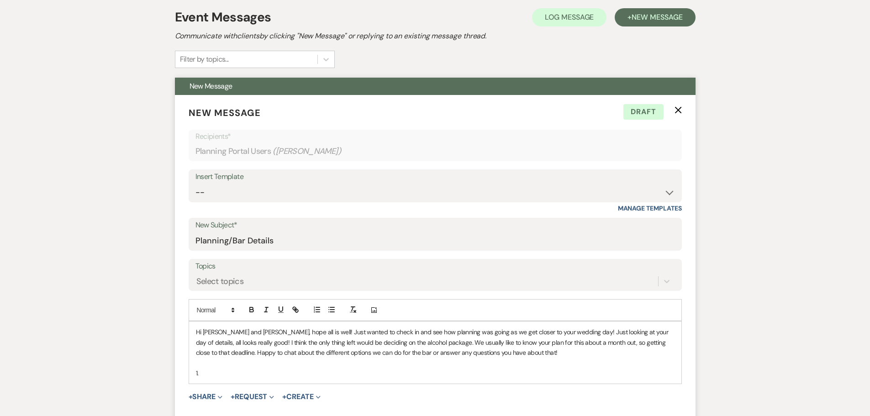
click at [507, 351] on p "Hi Maggie and Tyler, hope all is well! Just wanted to check in and see how plan…" at bounding box center [435, 342] width 479 height 31
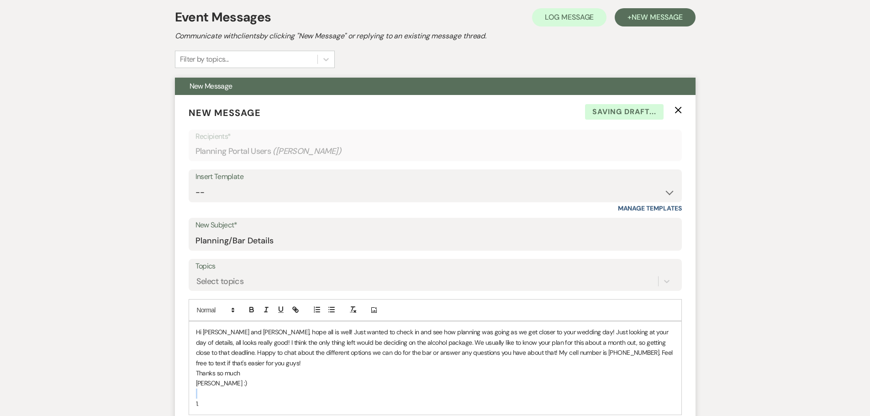
drag, startPoint x: 224, startPoint y: 394, endPoint x: 189, endPoint y: 400, distance: 34.8
click at [189, 400] on div "Hi Maggie and Tyler, hope all is well! Just wanted to check in and see how plan…" at bounding box center [435, 367] width 492 height 93
click at [197, 402] on p "1." at bounding box center [435, 404] width 479 height 10
drag, startPoint x: 201, startPoint y: 404, endPoint x: 193, endPoint y: 404, distance: 7.8
click at [196, 404] on p "1." at bounding box center [435, 404] width 479 height 10
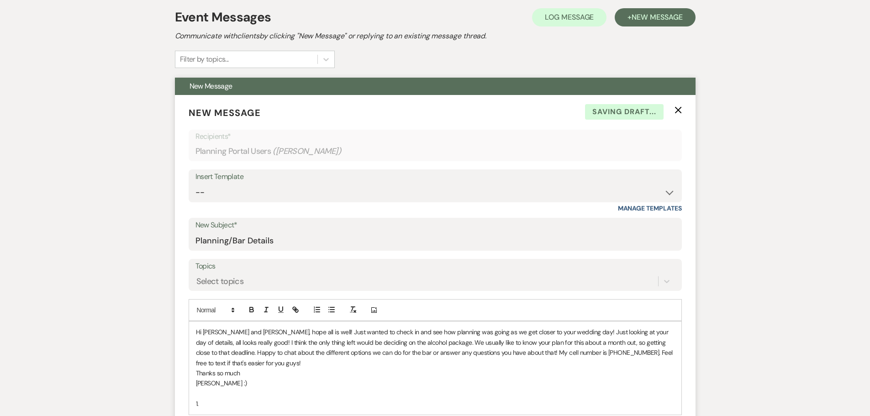
click at [193, 404] on div "Hi Maggie and Tyler, hope all is well! Just wanted to check in and see how plan…" at bounding box center [435, 367] width 492 height 93
drag, startPoint x: 206, startPoint y: 405, endPoint x: 199, endPoint y: 405, distance: 7.8
click at [201, 405] on p "1." at bounding box center [435, 404] width 479 height 10
click at [198, 405] on p "1." at bounding box center [435, 404] width 479 height 10
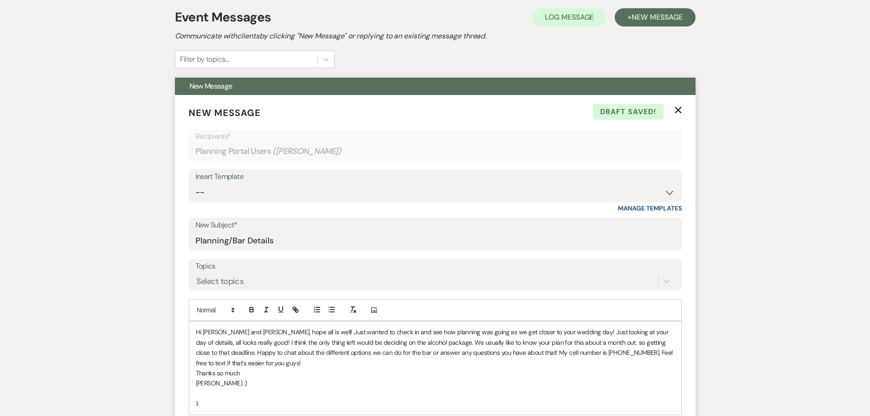
click at [196, 405] on p "1." at bounding box center [435, 404] width 479 height 10
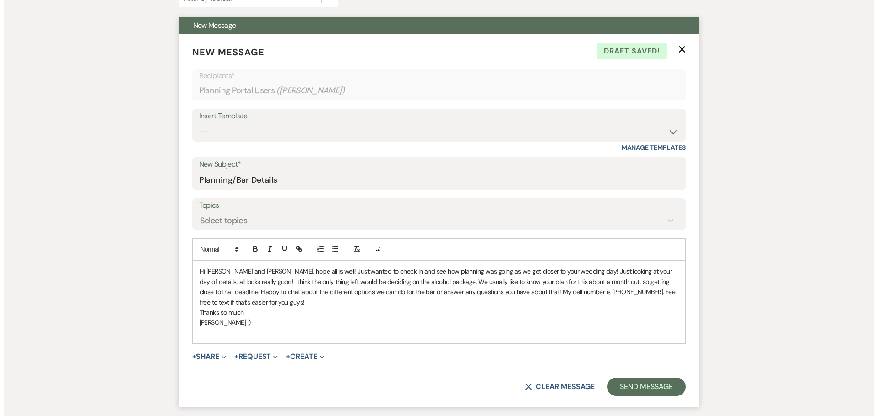
scroll to position [411, 0]
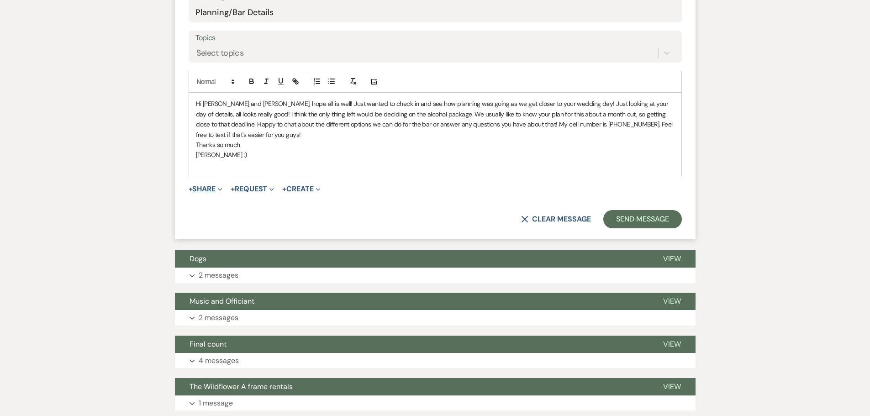
click at [195, 189] on button "+ Share Expand" at bounding box center [206, 188] width 34 height 7
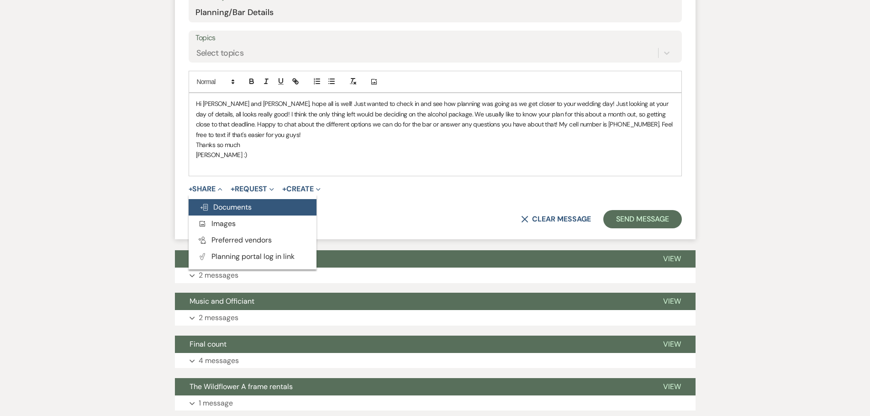
click at [225, 212] on button "Doc Upload Documents" at bounding box center [253, 207] width 128 height 16
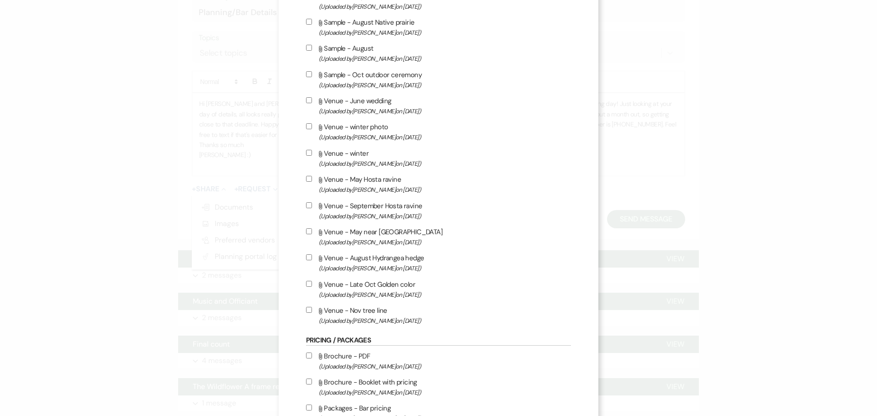
scroll to position [365, 0]
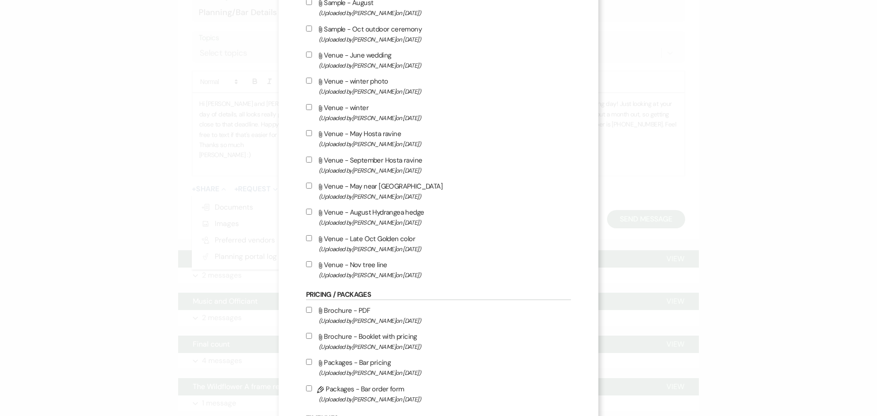
click at [350, 369] on span "(Uploaded by Lindsay Funderberg on Mar 20th, 2024 )" at bounding box center [445, 373] width 252 height 11
click at [312, 365] on input "Attach File Packages - Bar pricing (Uploaded by Lindsay Funderberg on Mar 20th,…" at bounding box center [309, 362] width 6 height 6
checkbox input "true"
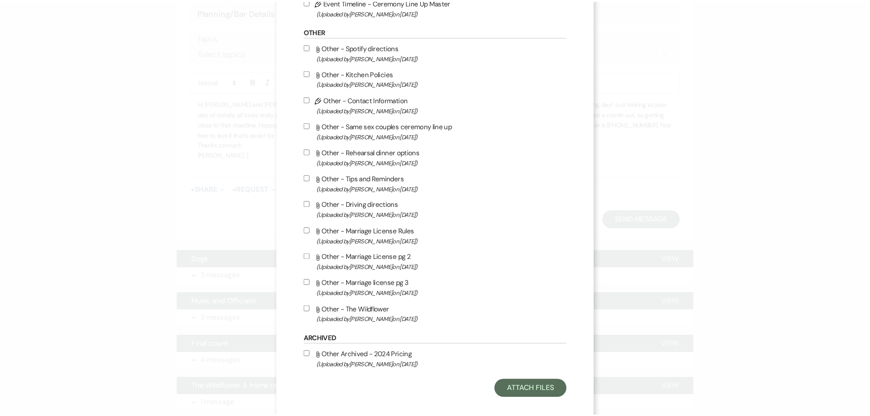
scroll to position [833, 0]
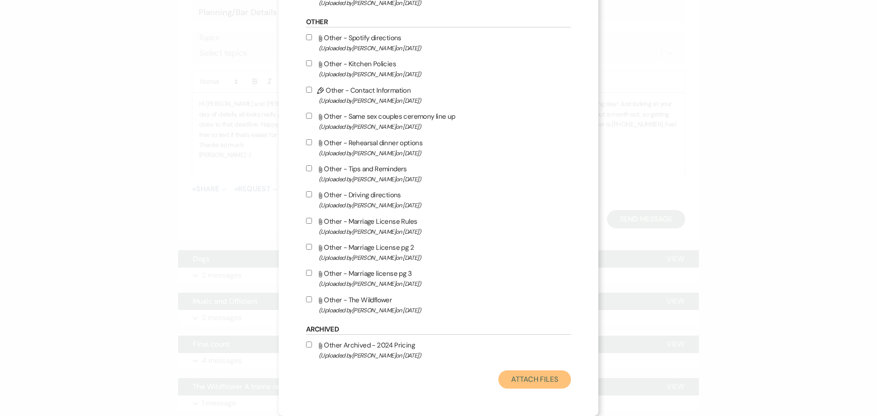
click at [547, 384] on button "Attach Files" at bounding box center [534, 379] width 73 height 18
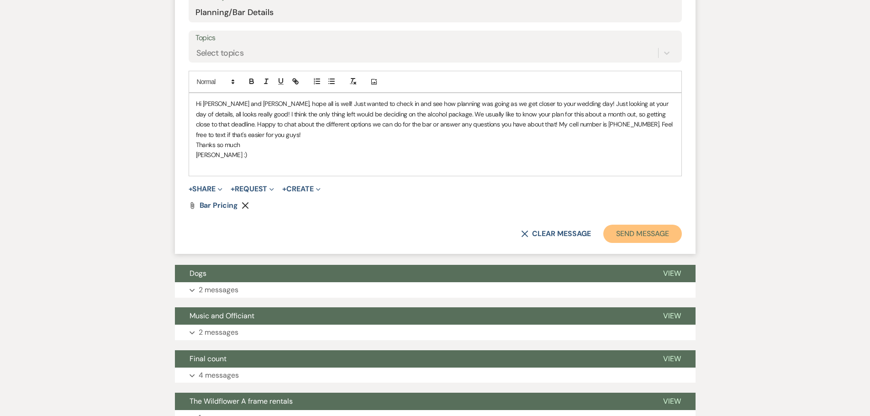
click at [631, 239] on button "Send Message" at bounding box center [642, 234] width 78 height 18
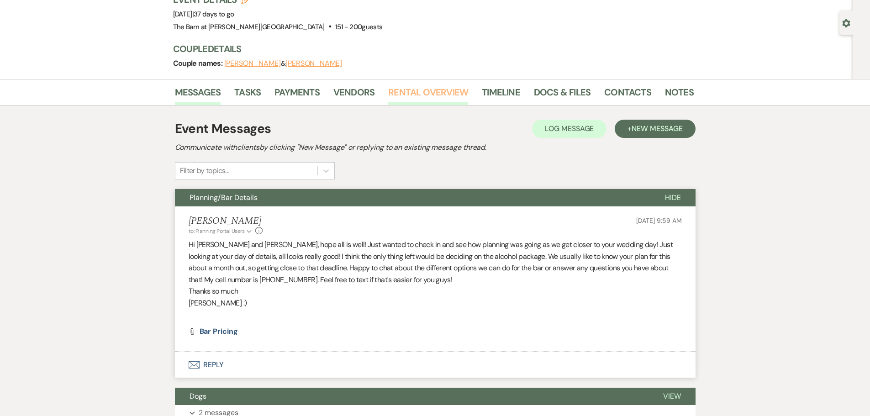
click at [421, 88] on link "Rental Overview" at bounding box center [428, 95] width 80 height 20
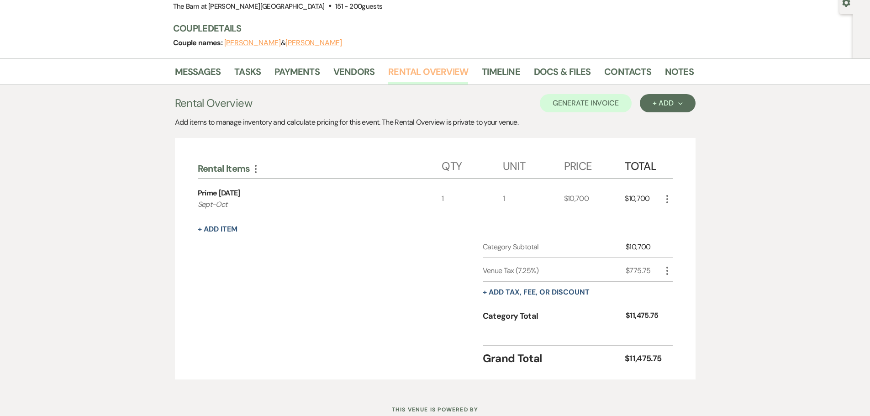
scroll to position [78, 0]
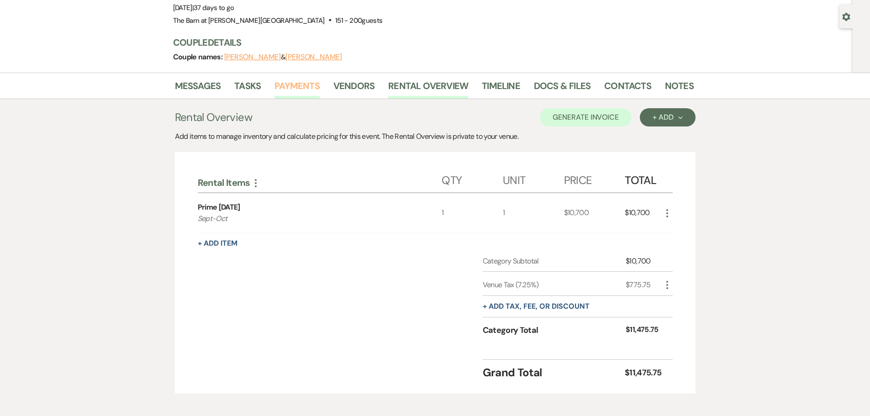
click at [294, 91] on link "Payments" at bounding box center [296, 89] width 45 height 20
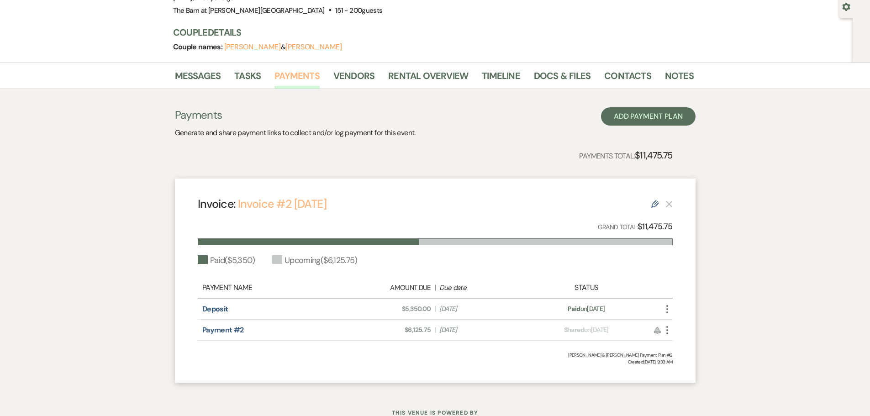
scroll to position [91, 0]
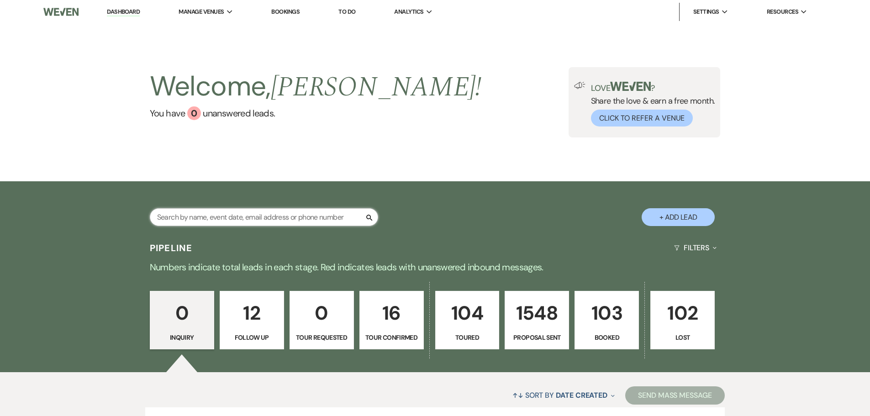
drag, startPoint x: 0, startPoint y: 0, endPoint x: 232, endPoint y: 223, distance: 321.6
click at [232, 223] on input "text" at bounding box center [264, 217] width 228 height 18
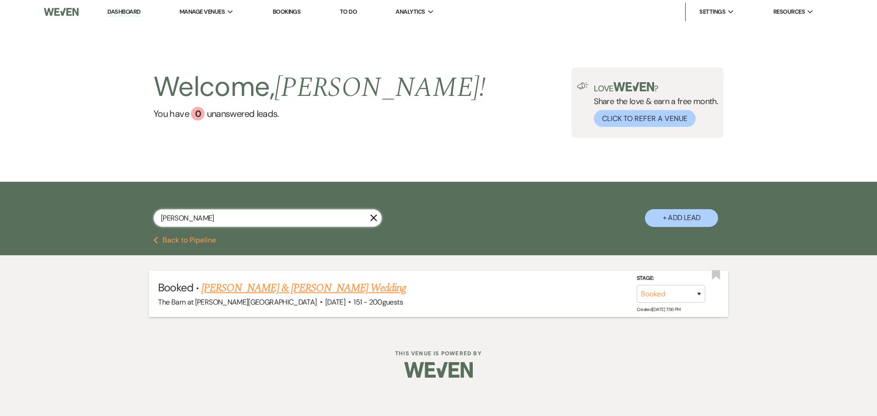
type input "[PERSON_NAME]"
click at [274, 291] on link "[PERSON_NAME] & [PERSON_NAME] Wedding" at bounding box center [303, 288] width 205 height 16
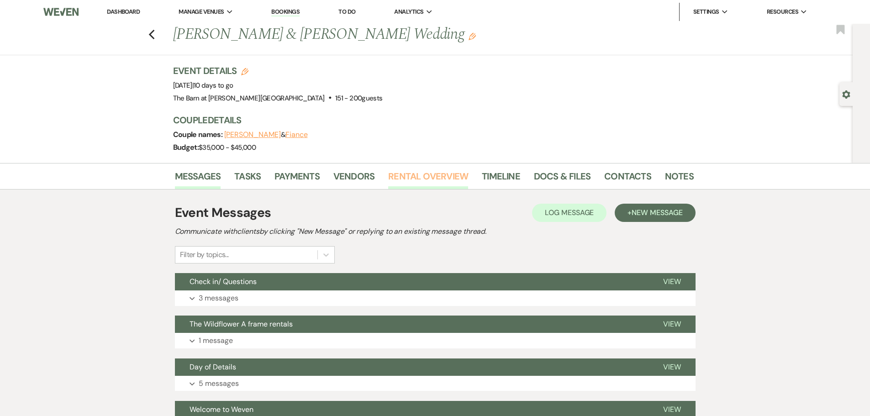
click at [438, 179] on link "Rental Overview" at bounding box center [428, 179] width 80 height 20
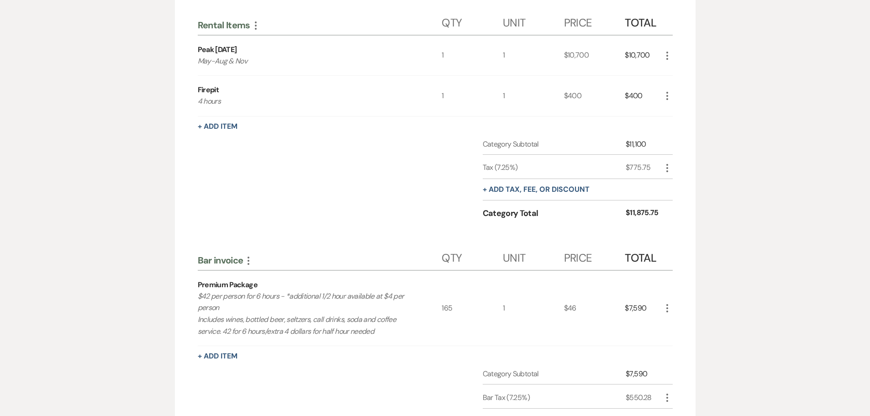
scroll to position [20, 0]
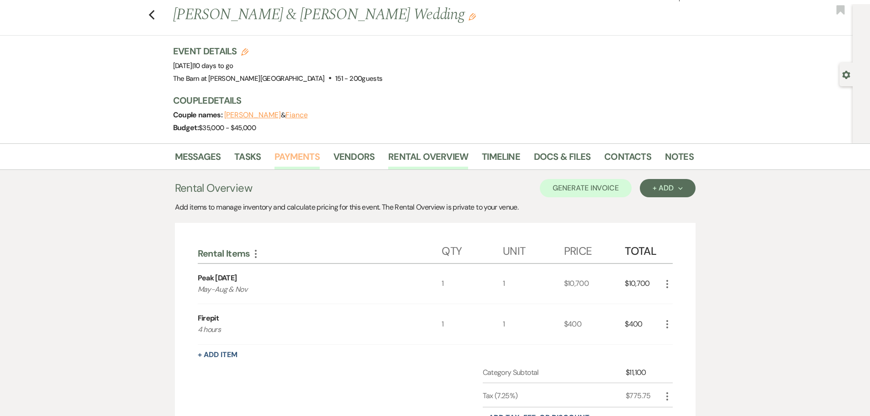
click at [290, 154] on link "Payments" at bounding box center [296, 159] width 45 height 20
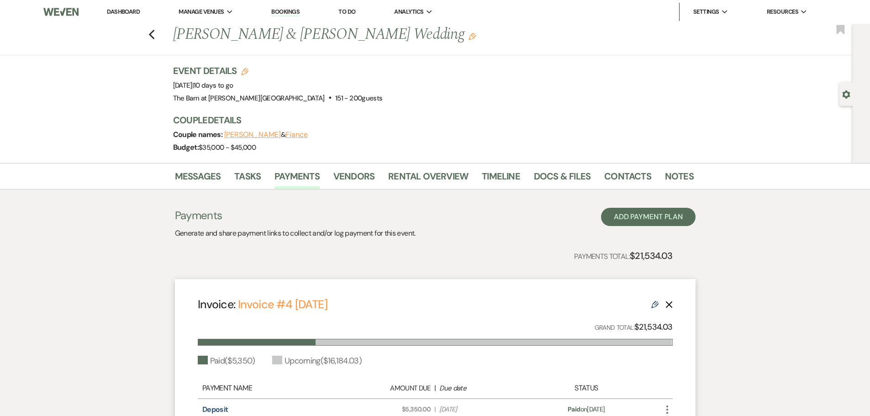
click at [139, 14] on link "Dashboard" at bounding box center [123, 12] width 33 height 8
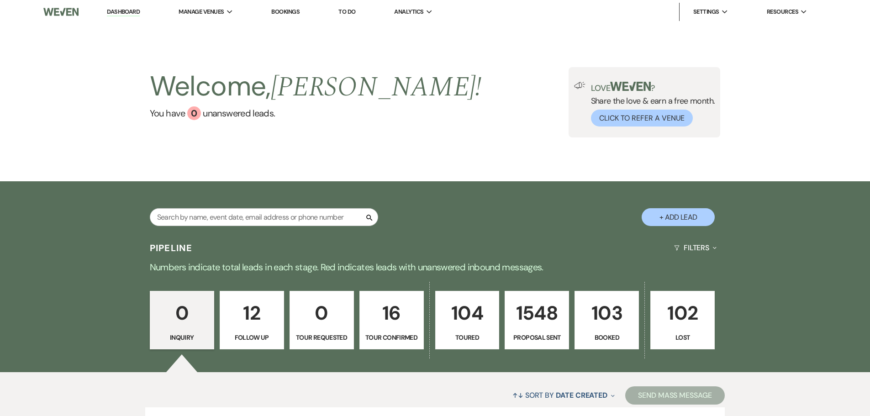
click at [261, 327] on p "12" at bounding box center [252, 313] width 53 height 31
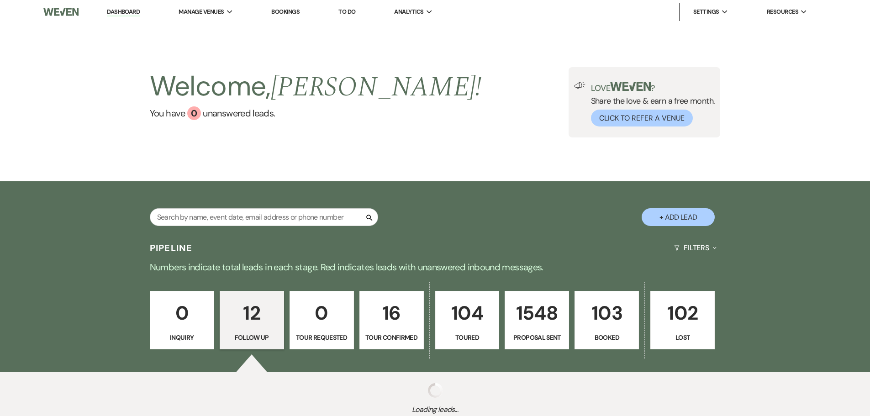
select select "9"
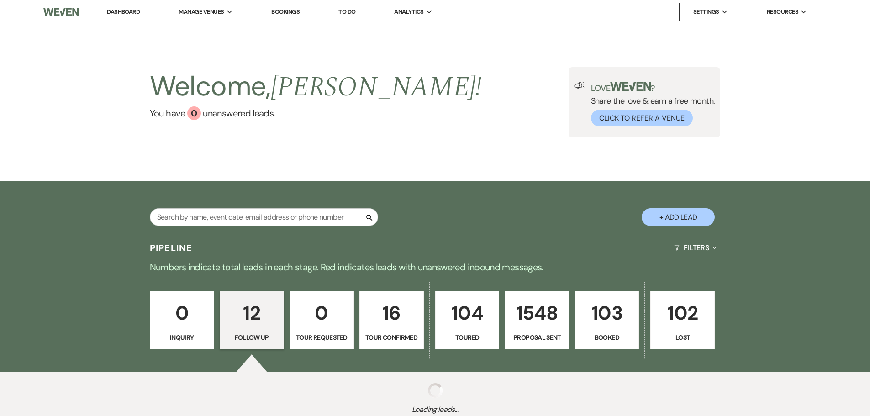
select select "9"
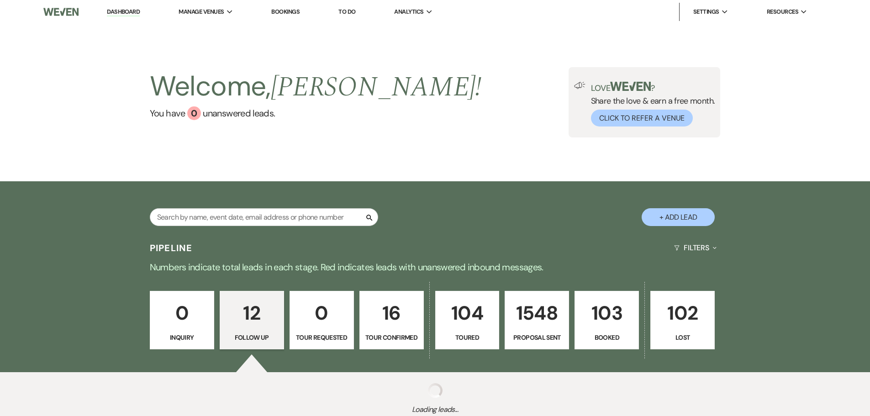
select select "9"
